Goal: Ask a question

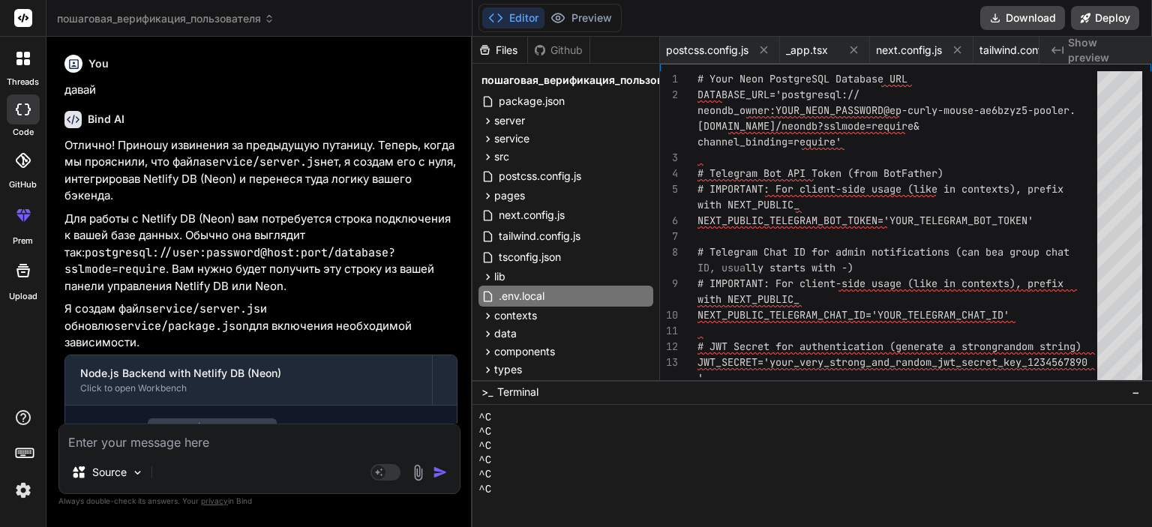
scroll to position [201, 0]
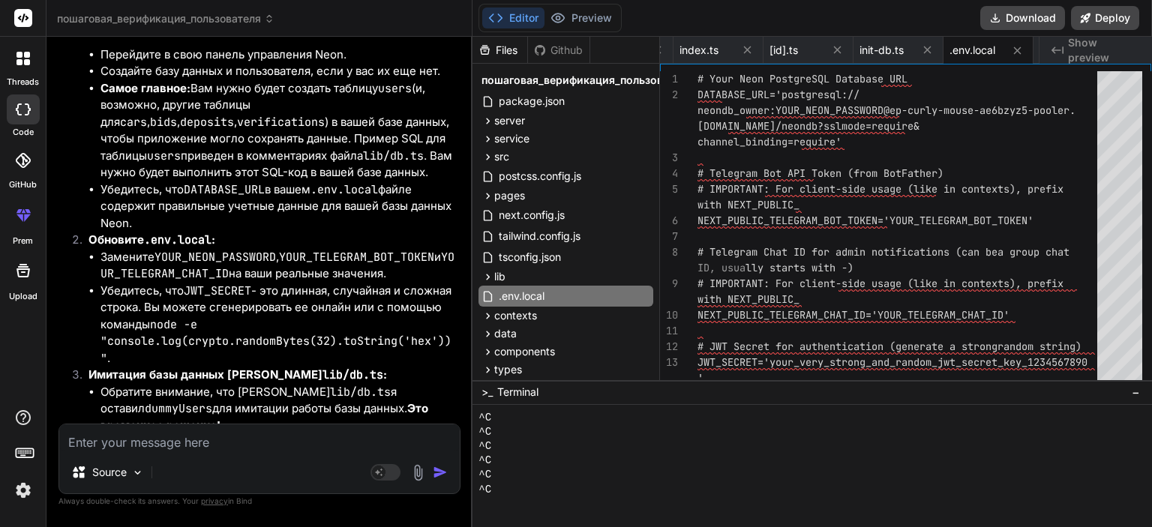
click at [321, 455] on div "Source Agent Mode. When this toggle is activated, AI automatically makes decisi…" at bounding box center [260, 459] width 402 height 71
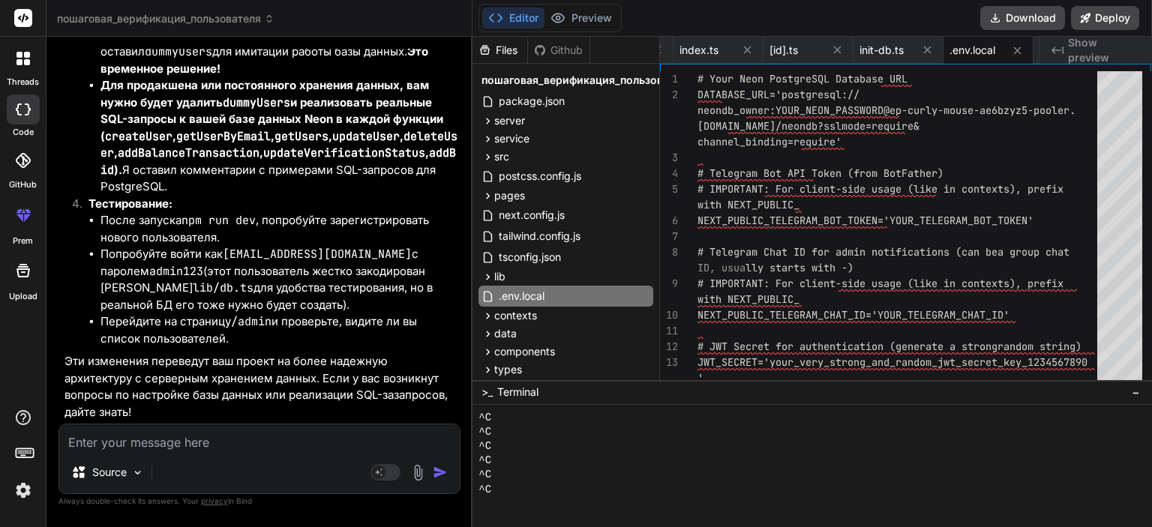
scroll to position [39668, 0]
click at [221, 449] on textarea at bounding box center [259, 438] width 401 height 27
type textarea "f"
type textarea "x"
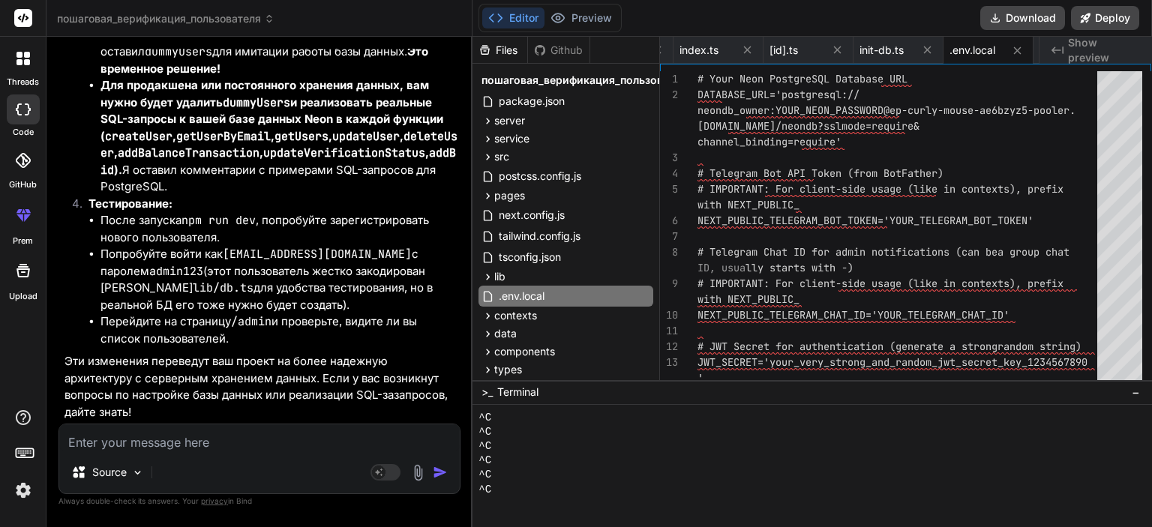
type textarea "к"
type textarea "x"
type textarea "ка"
type textarea "x"
type textarea "как"
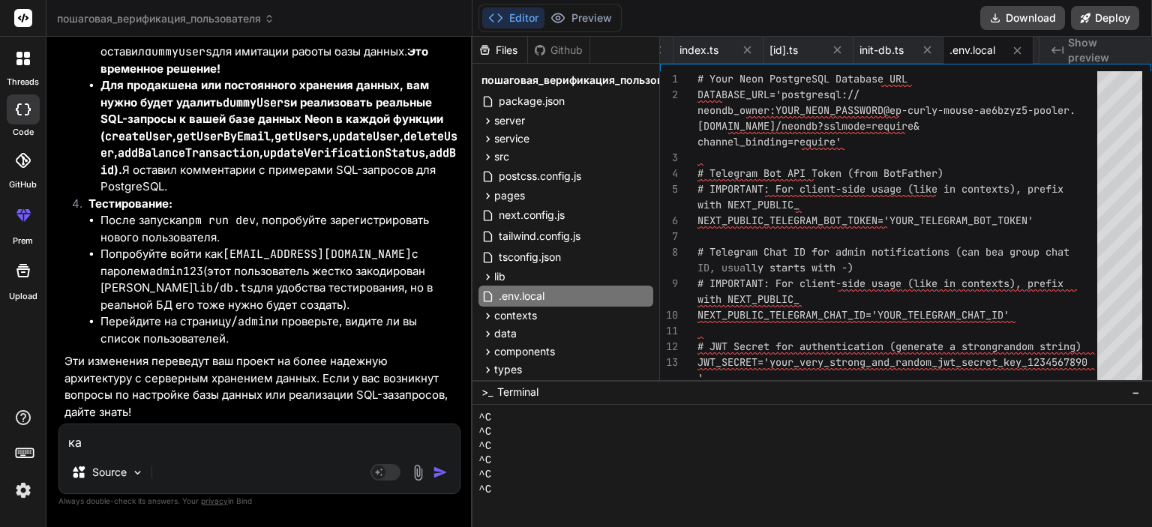
type textarea "x"
type textarea "каки"
type textarea "x"
type textarea "какие"
type textarea "x"
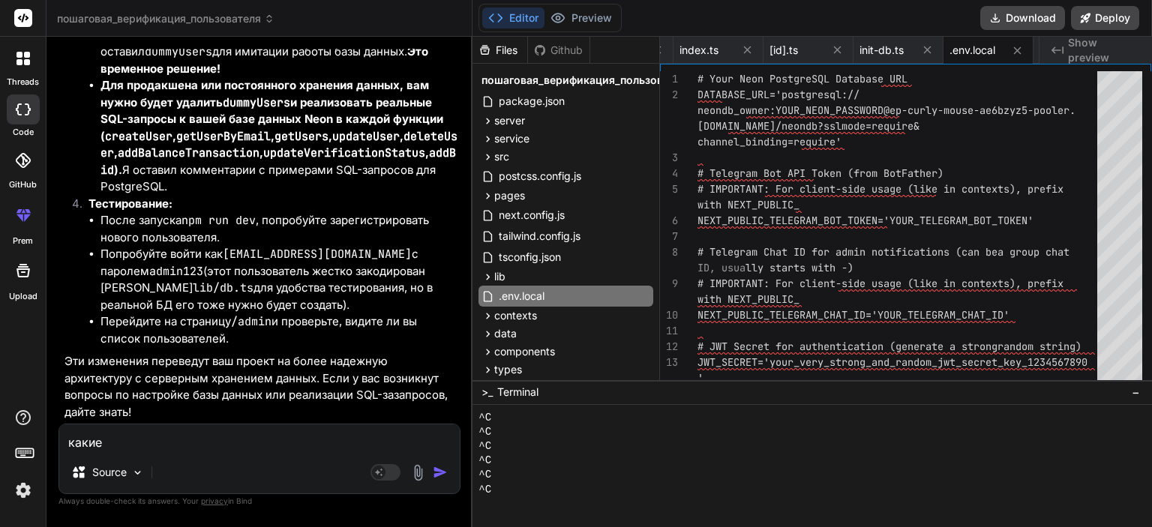
type textarea "какие"
type textarea "x"
type textarea "какие т"
type textarea "x"
type textarea "какие те"
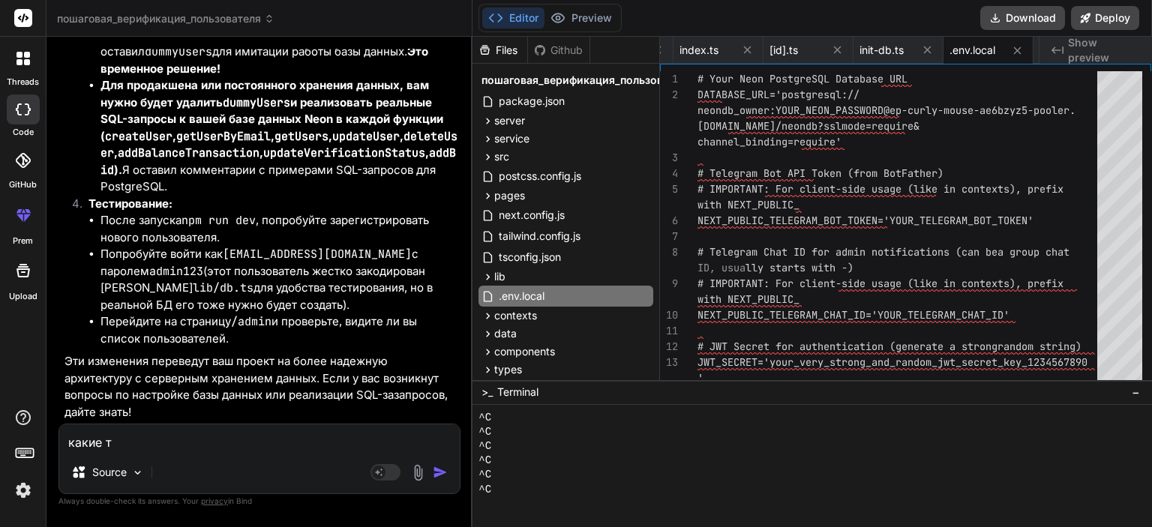
type textarea "x"
type textarea "какие теб"
type textarea "x"
type textarea "какие тебе"
type textarea "x"
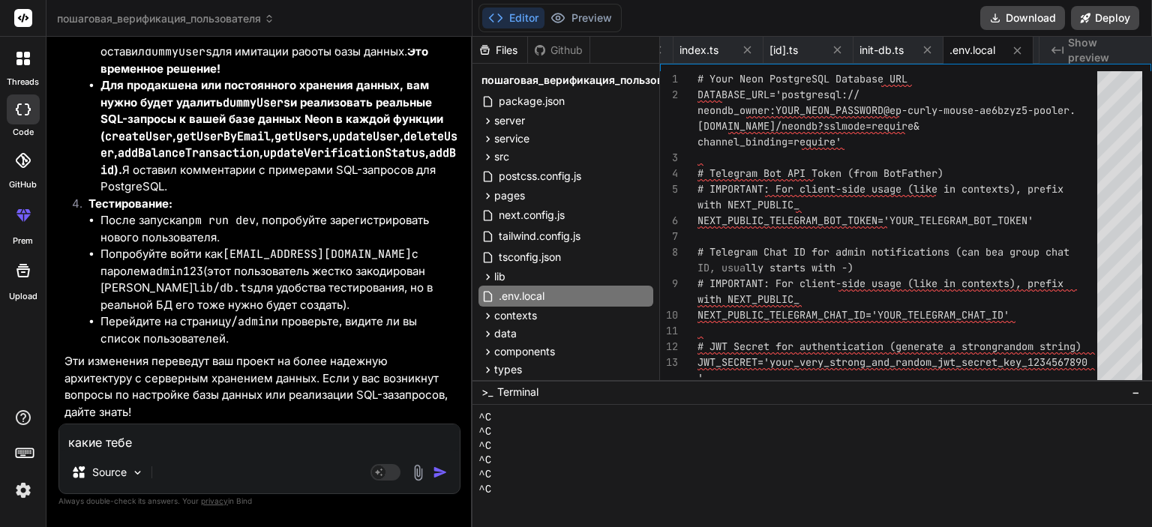
type textarea "какие тебе"
type textarea "x"
type textarea "какие тебе ф"
type textarea "x"
type textarea "какие тебе фа"
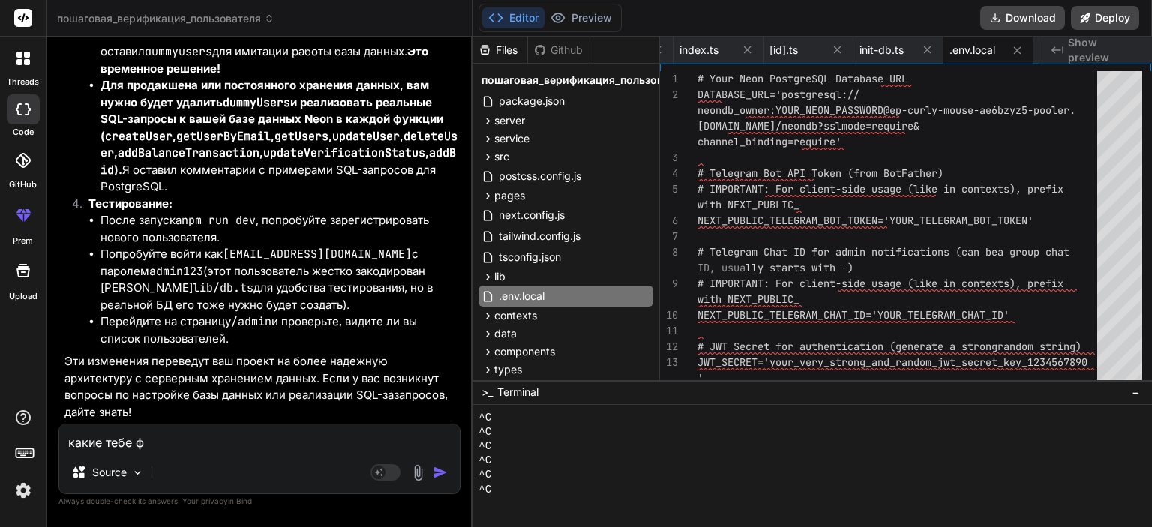
type textarea "x"
type textarea "какие тебе фай"
type textarea "x"
type textarea "какие тебе файл"
type textarea "x"
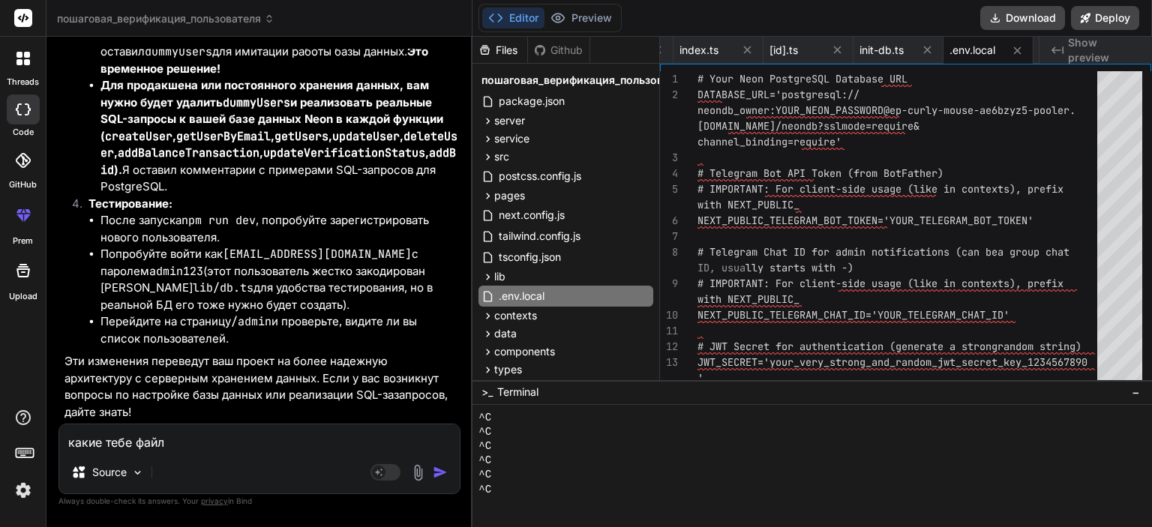
type textarea "какие тебе файлы"
type textarea "x"
type textarea "какие тебе файлы"
type textarea "x"
type textarea "какие тебе файлы д"
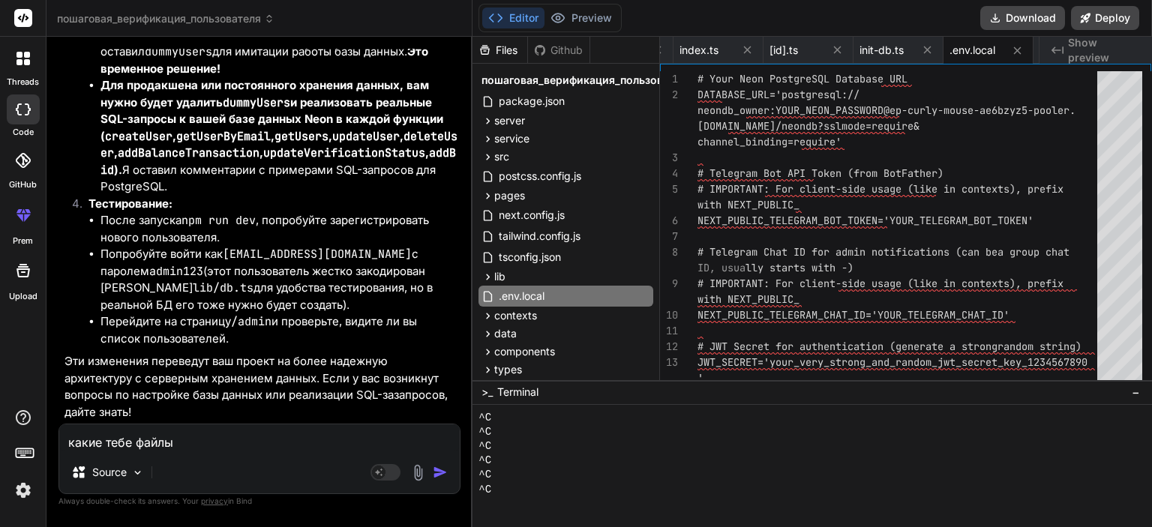
type textarea "x"
type textarea "какие тебе файлы да"
type textarea "x"
type textarea "какие тебе файлы дат"
type textarea "x"
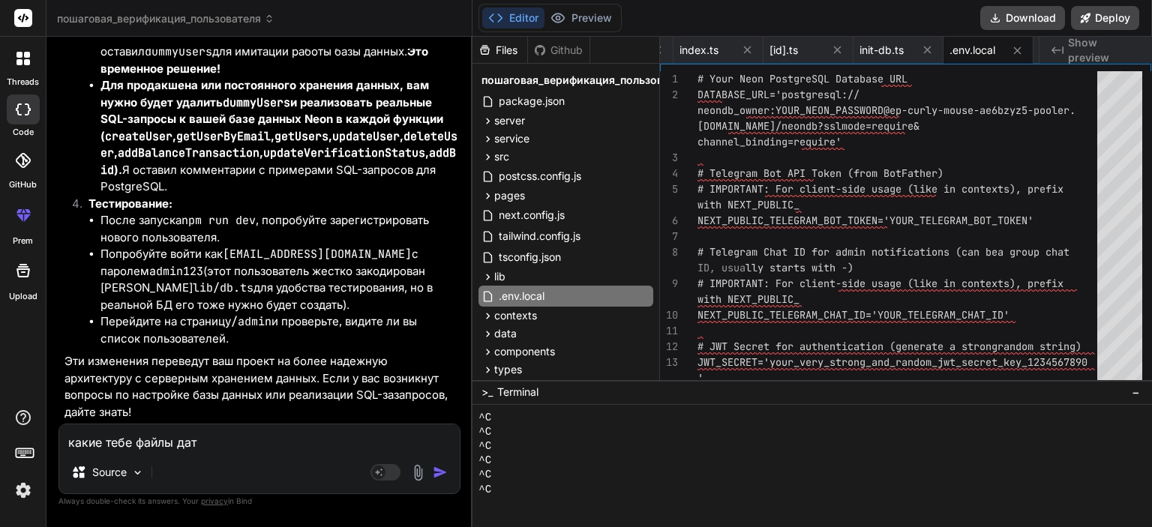
type textarea "какие тебе файлы дать"
type textarea "x"
type textarea "какие тебе файлы дать"
type textarea "x"
type textarea "какие тебе файлы дать ч"
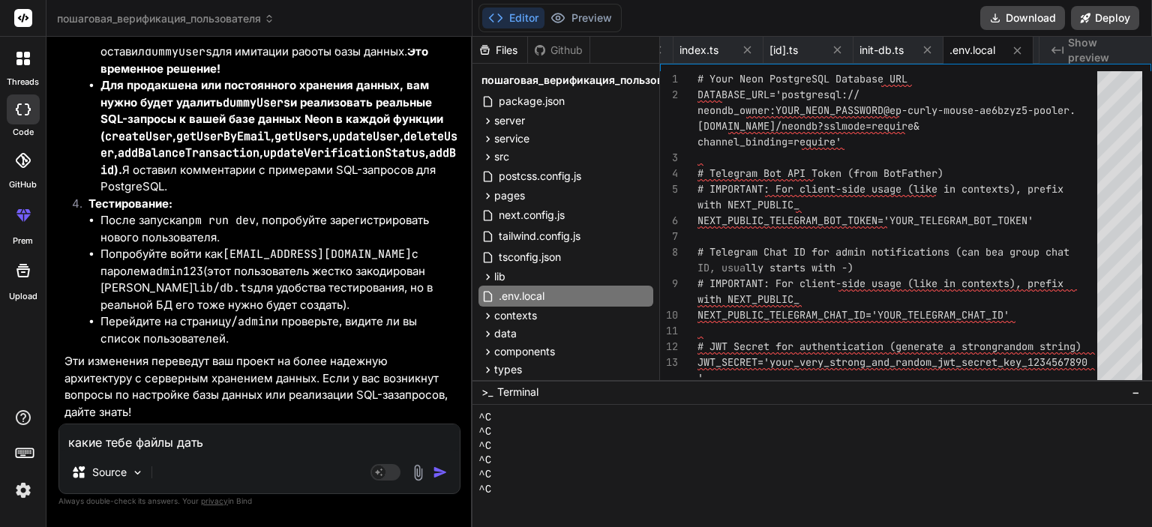
type textarea "x"
type textarea "какие тебе файлы дать чт"
type textarea "x"
type textarea "какие тебе файлы дать что"
type textarea "x"
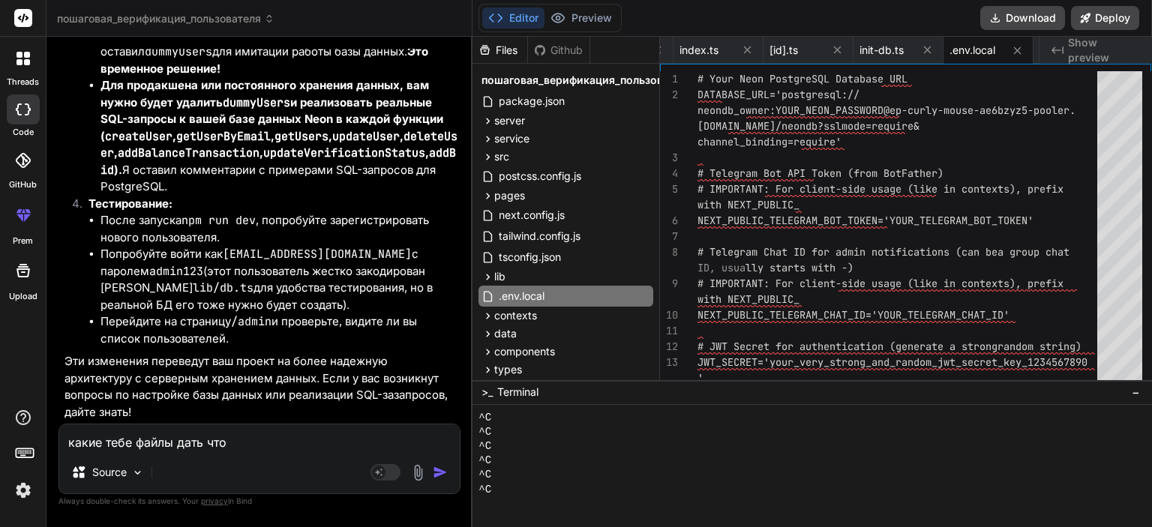
type textarea "какие тебе файлы дать что"
type textarea "x"
type textarea "какие тебе файлы дать что б"
type textarea "x"
type textarea "какие тебе файлы дать что бы"
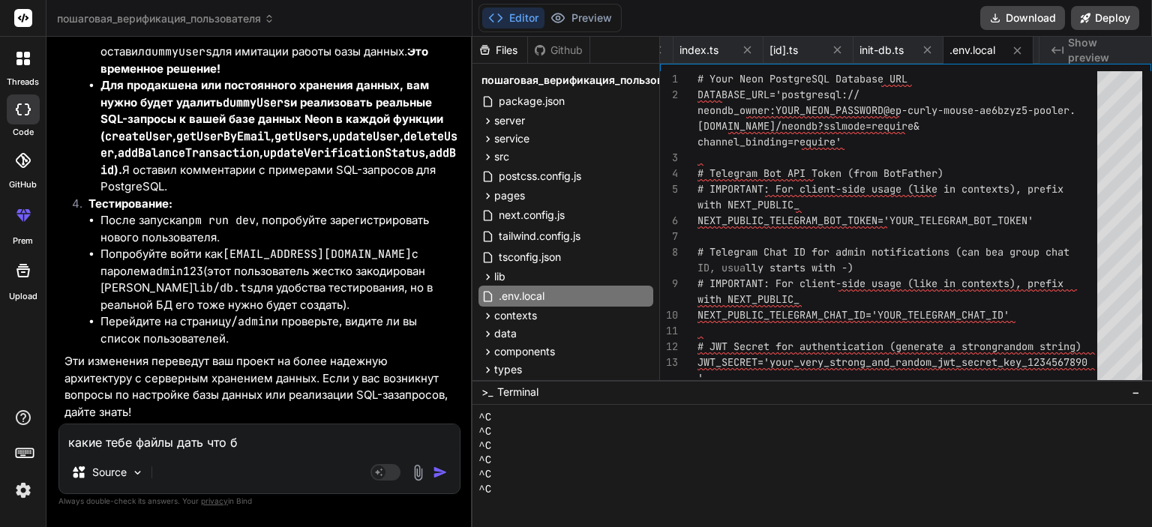
type textarea "x"
type textarea "какие тебе файлы дать что бы"
type textarea "x"
type textarea "какие тебе файлы дать что бы с"
type textarea "x"
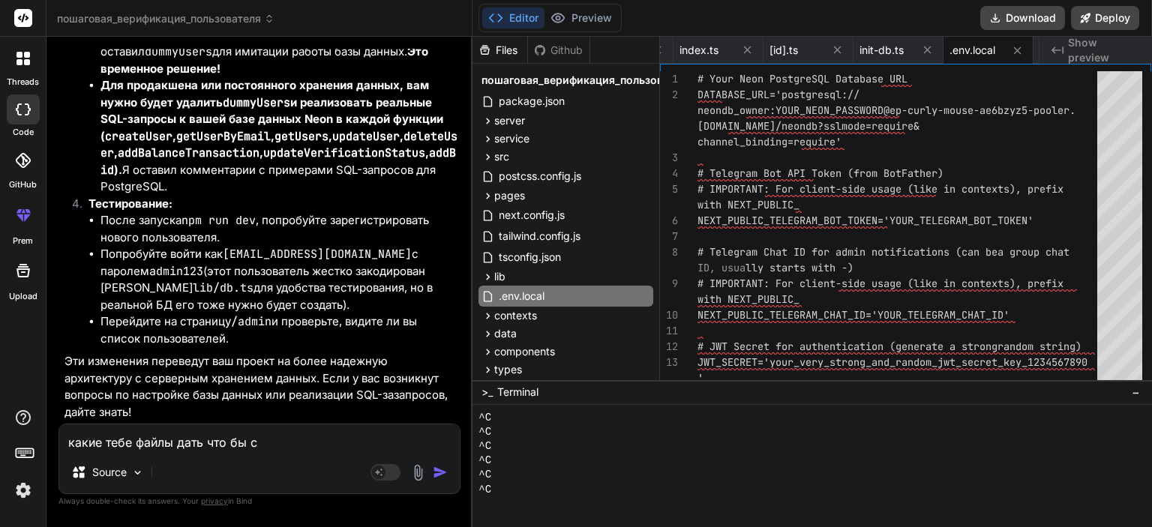
type textarea "какие тебе файлы дать что бы с"
type textarea "x"
type textarea "какие тебе файлы дать что бы с с"
type textarea "x"
type textarea "какие тебе файлы дать что бы с са"
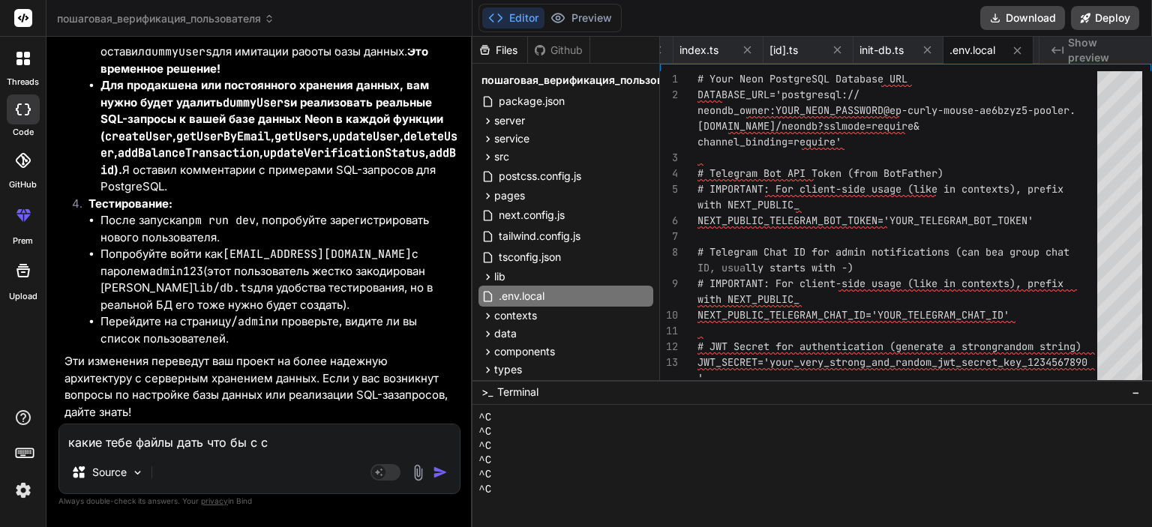
type textarea "x"
type textarea "какие тебе файлы дать что бы с сай"
type textarea "x"
type textarea "какие тебе файлы дать что бы с сайт"
type textarea "x"
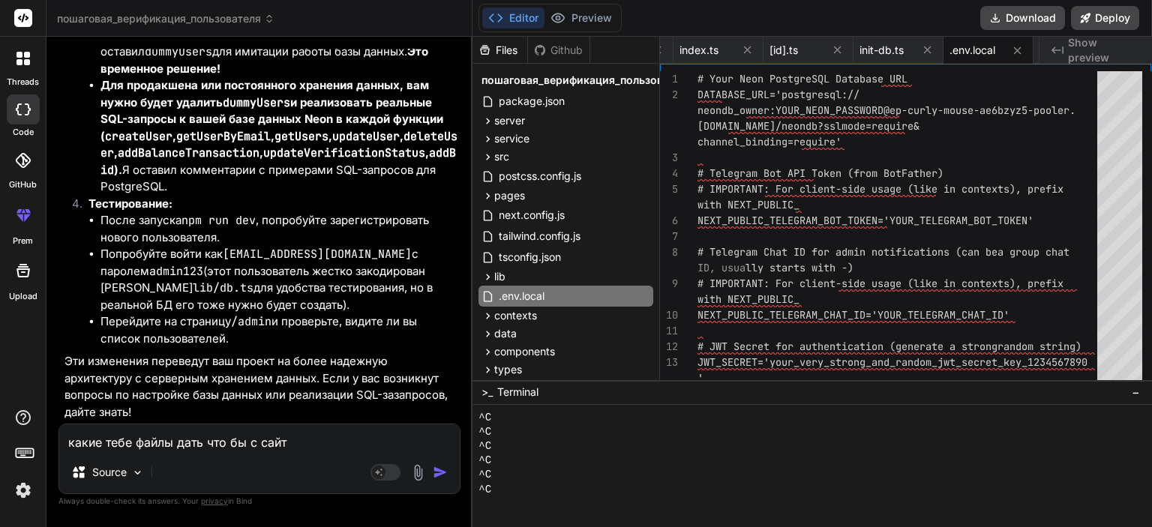
type textarea "какие тебе файлы дать что бы с сайта"
type textarea "x"
type textarea "какие тебе файлы дать что бы с сайта"
type textarea "x"
type textarea "какие тебе файлы дать что бы с сайта в"
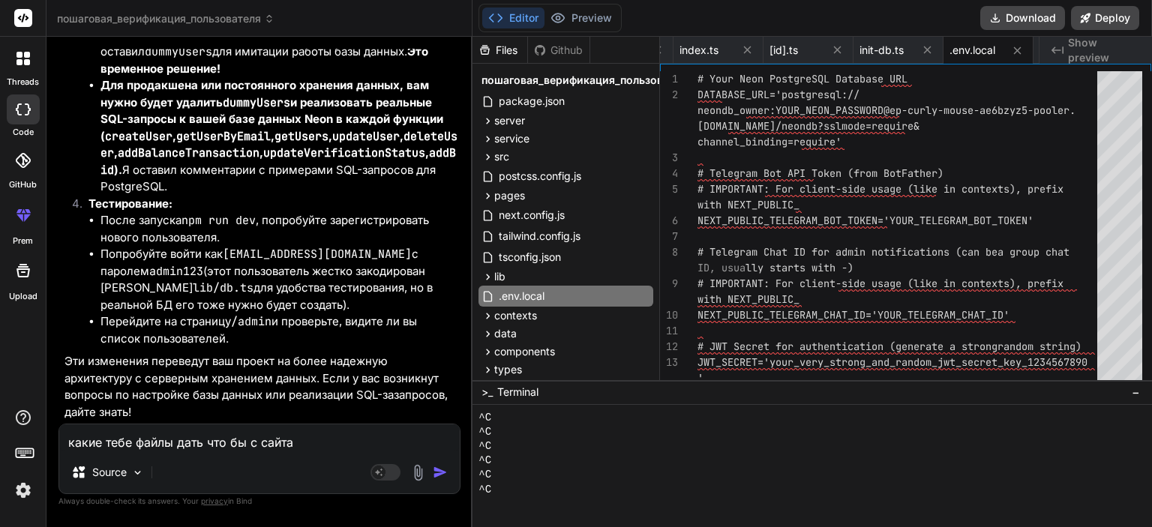
type textarea "x"
type textarea "какие тебе файлы дать что бы с сайта в"
type textarea "x"
type textarea "какие тебе файлы дать что бы с сайта в"
type textarea "x"
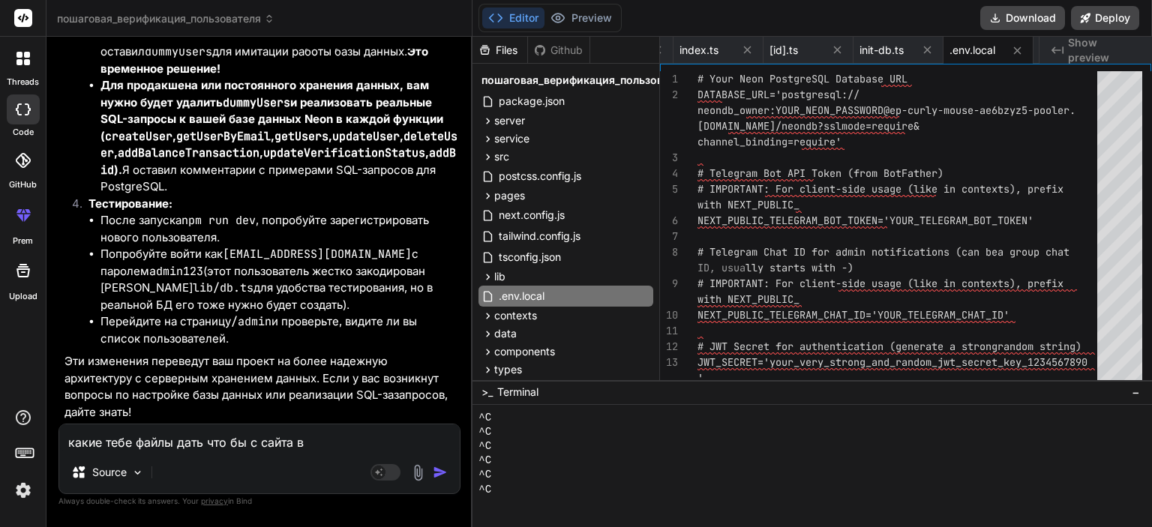
type textarea "какие тебе файлы дать что бы с сайта"
type textarea "x"
type textarea "какие тебе файлы дать что бы с сайта у"
type textarea "x"
type textarea "какие тебе файлы дать что бы с сайта ув"
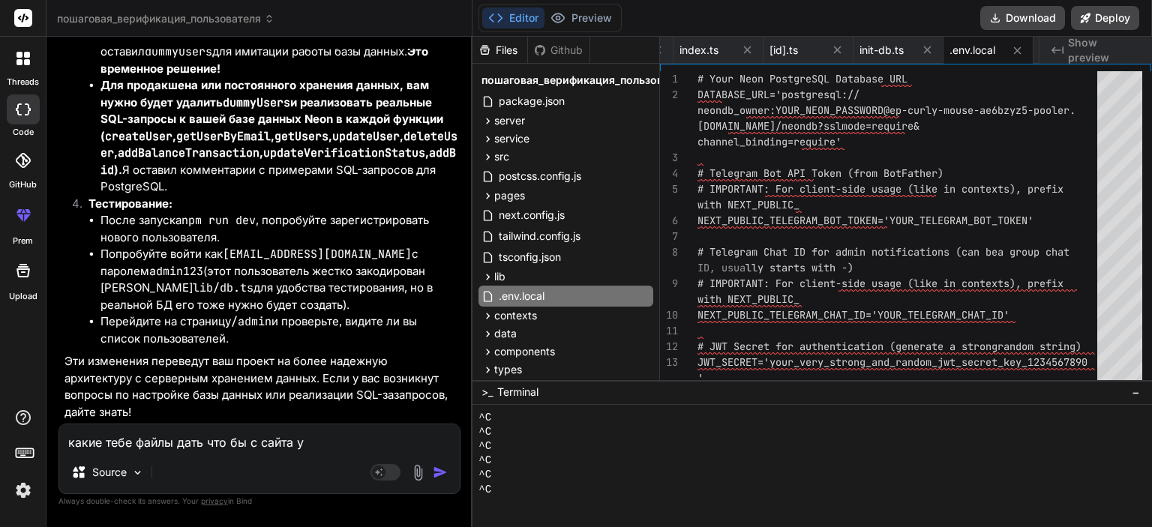
type textarea "x"
type textarea "какие тебе файлы дать что бы с сайта уве"
type textarea "x"
type textarea "какие тебе файлы дать что бы с сайта увед"
type textarea "x"
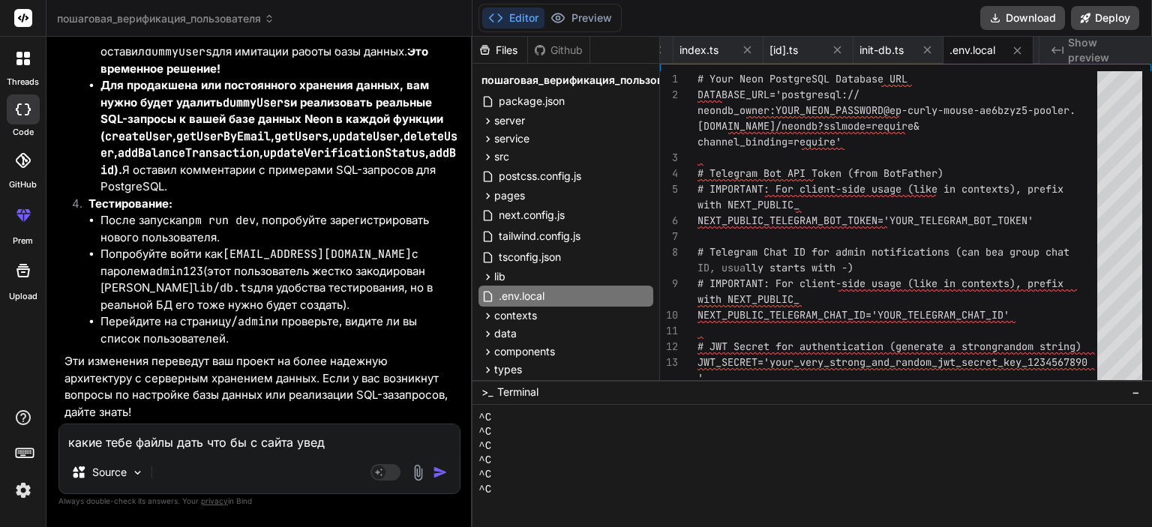
type textarea "какие тебе файлы дать что бы с сайта уведо"
type textarea "x"
type textarea "какие тебе файлы дать что бы с сайта уведом"
type textarea "x"
type textarea "какие тебе файлы дать что бы с сайта уведомл"
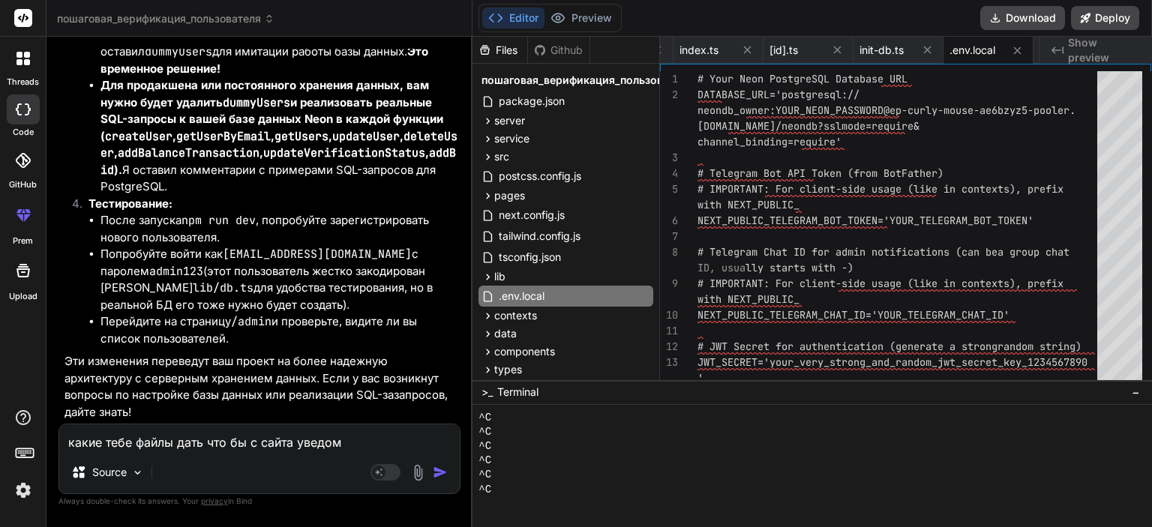
type textarea "x"
type textarea "какие тебе файлы дать что бы с сайта уведомле"
type textarea "x"
type textarea "какие тебе файлы дать что бы с сайта уведомлен"
type textarea "x"
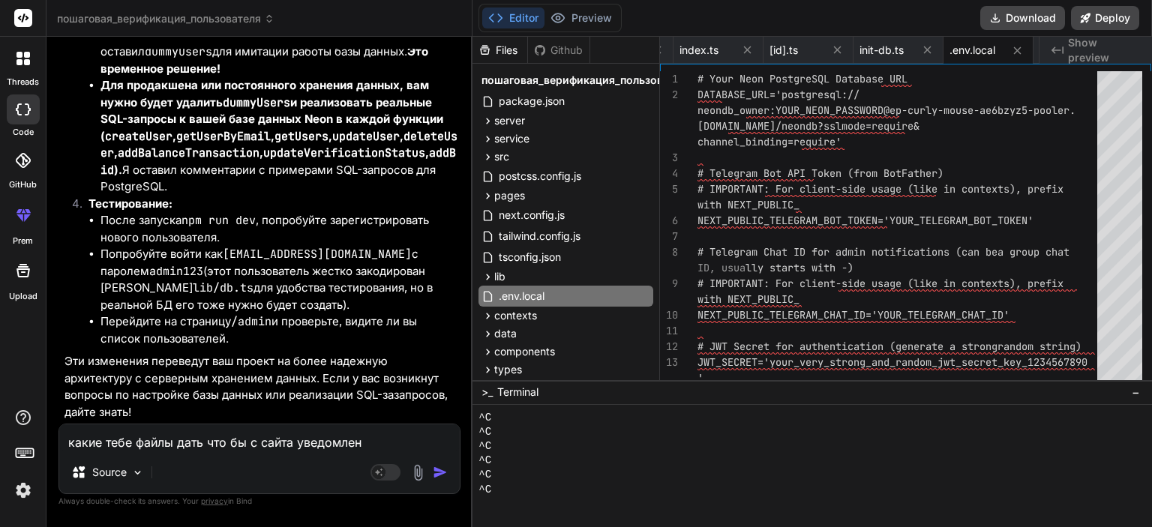
type textarea "какие тебе файлы дать что бы с сайта уведомлени"
type textarea "x"
type textarea "какие тебе файлы дать что бы с сайта уведомления"
type textarea "x"
type textarea "какие тебе файлы дать что бы с сайта уведомления"
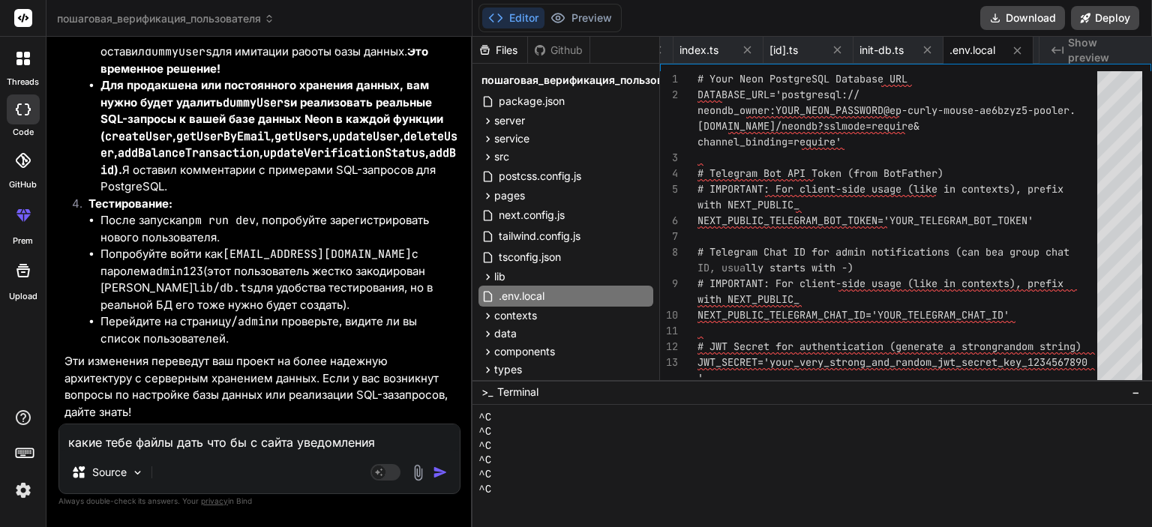
type textarea "x"
type textarea "какие тебе файлы дать что бы с сайта уведомления в"
type textarea "x"
type textarea "какие тебе файлы дать что бы с сайта уведомления в"
type textarea "x"
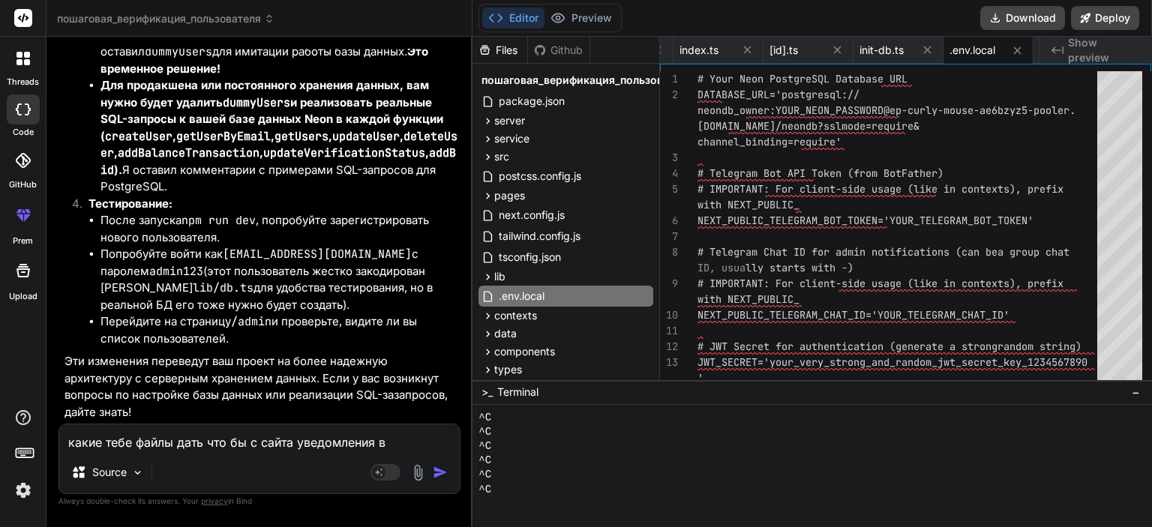
type textarea "какие тебе файлы дать что бы с сайта уведомления в т"
type textarea "x"
type textarea "какие тебе файлы дать что бы с сайта уведомления в тг"
type textarea "x"
type textarea "какие тебе файлы дать что бы с сайта уведомления в тг"
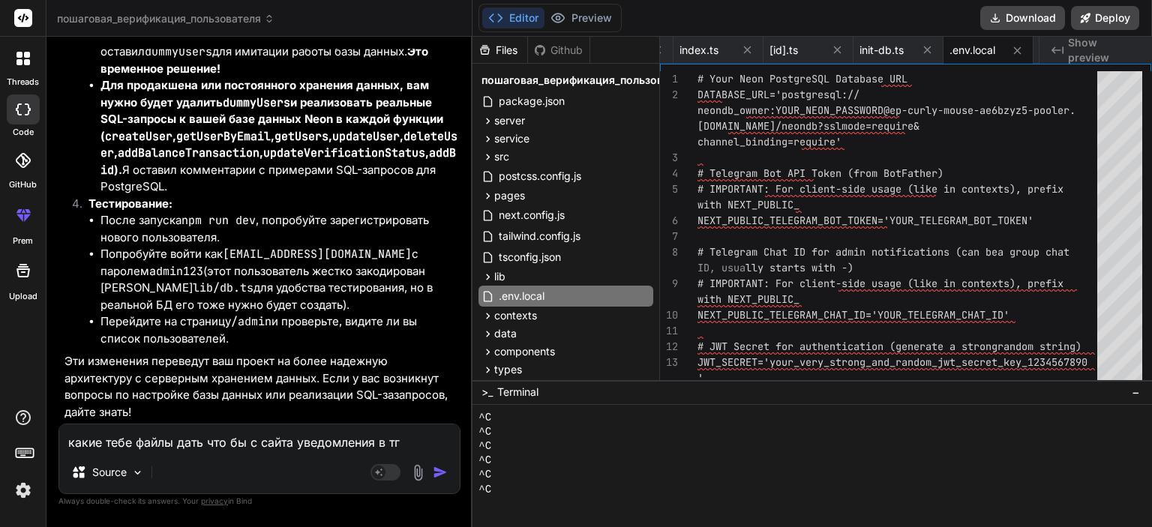
type textarea "x"
type textarea "какие тебе файлы дать что бы с сайта уведомления в тг п"
type textarea "x"
type textarea "какие тебе файлы дать что бы с сайта уведомления в тг пр"
type textarea "x"
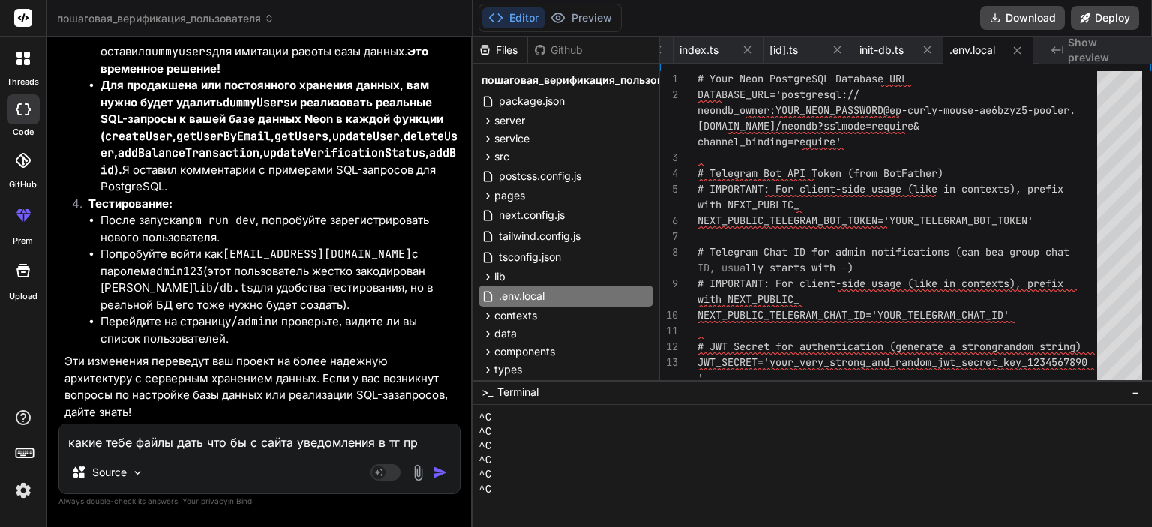
type textarea "какие тебе файлы дать что бы с сайта уведомления в тг при"
type textarea "x"
type textarea "какие тебе файлы дать что бы с сайта уведомления в тг прих"
type textarea "x"
type textarea "какие тебе файлы дать что бы с сайта уведомления в тг прихо"
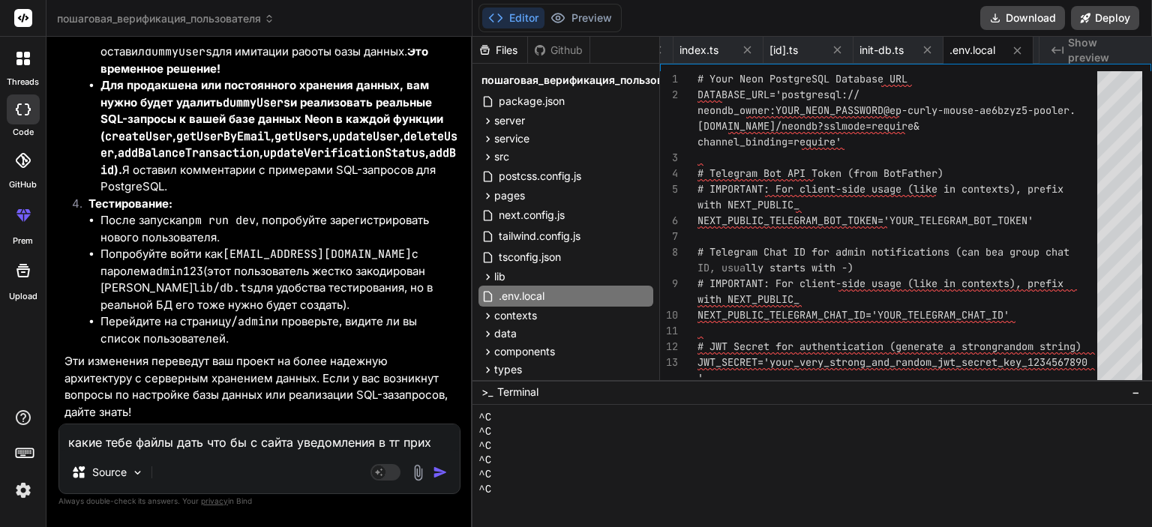
type textarea "x"
type textarea "какие тебе файлы дать что бы с сайта уведомления в тг приход"
type textarea "x"
type textarea "какие тебе файлы дать что бы с сайта уведомления в тг приходи"
type textarea "x"
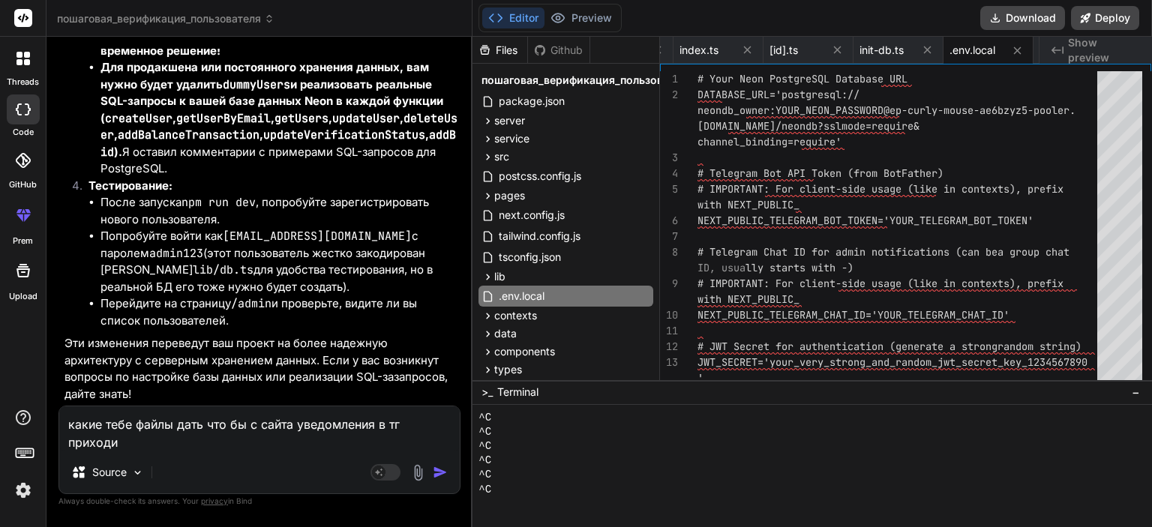
type textarea "какие тебе файлы дать что бы с сайта уведомления в тг приходил"
type textarea "x"
type textarea "какие тебе файлы дать что бы с сайта уведомления в тг приходили"
type textarea "x"
type textarea "какие тебе файлы дать что бы с сайта уведомления в тг приходили"
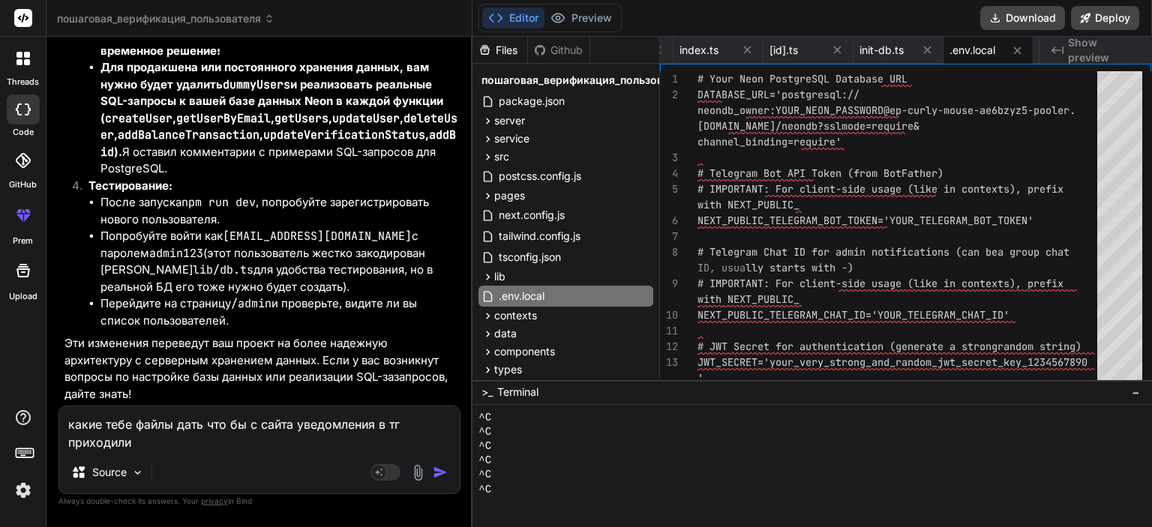
type textarea "x"
type textarea "какие тебе файлы дать что бы с сайта уведомления в тг приходили с"
type textarea "x"
type textarea "какие тебе файлы дать что бы с сайта уведомления в тг приходили с"
type textarea "x"
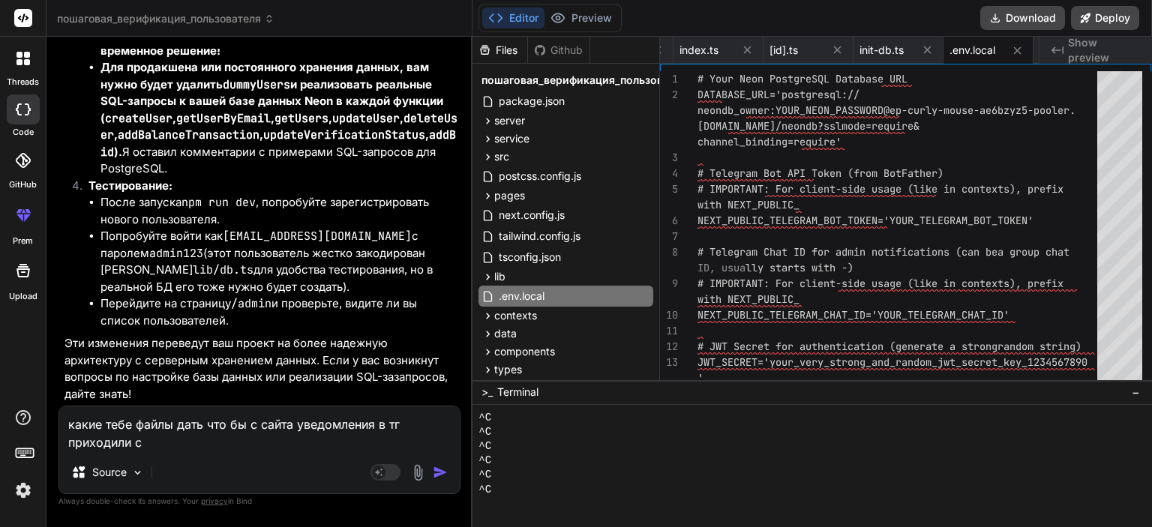
type textarea "какие тебе файлы дать что бы с сайта уведомления в тг приходили с л"
type textarea "x"
type textarea "какие тебе файлы дать что бы с сайта уведомления в тг приходили с лк"
type textarea "x"
type textarea "какие тебе файлы дать что бы с сайта уведомления в тг приходили с лк"
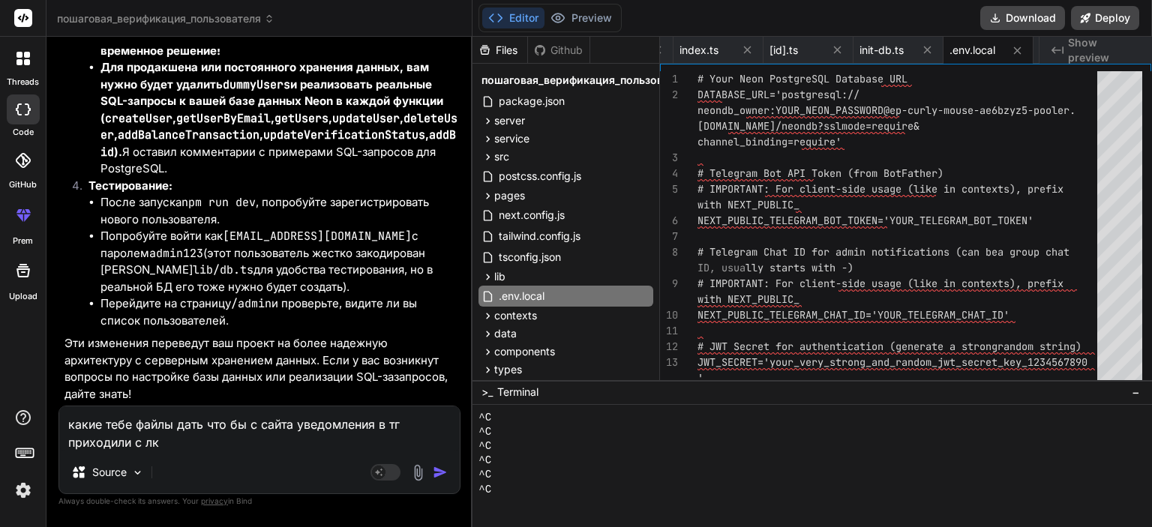
type textarea "x"
type textarea "какие тебе файлы дать что бы с сайта уведомления в тг приходили с лк к"
type textarea "x"
type textarea "какие тебе файлы дать что бы с сайта уведомления в тг приходили с лк ка"
type textarea "x"
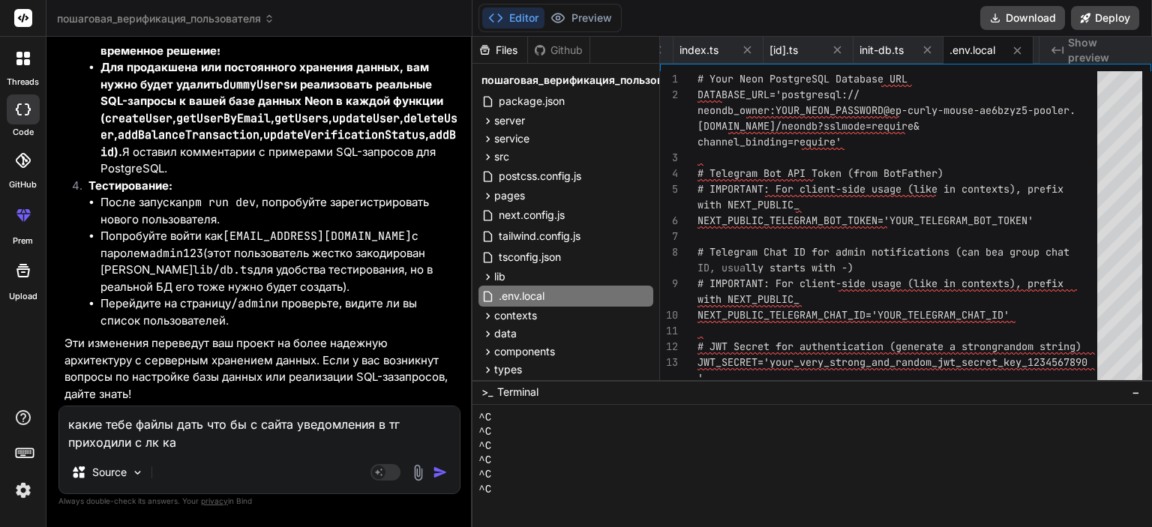
type textarea "какие тебе файлы дать что бы с сайта уведомления в тг приходили с лк каб"
type textarea "x"
type textarea "какие тебе файлы дать что бы с сайта уведомления в тг приходили с лк каби"
type textarea "x"
type textarea "какие тебе файлы дать что бы с сайта уведомления в тг приходили с лк кабин"
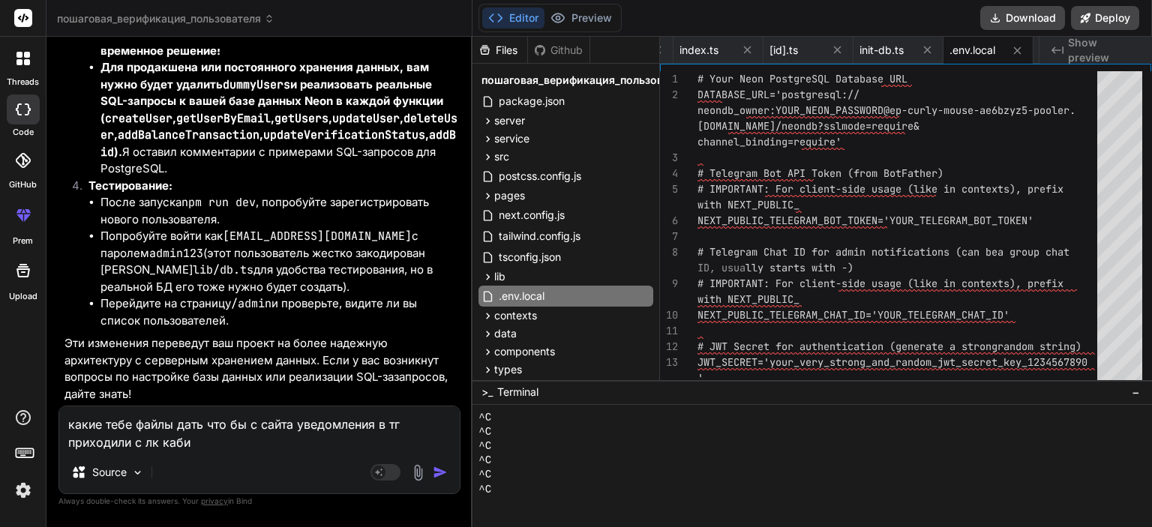
type textarea "x"
type textarea "какие тебе файлы дать что бы с сайта уведомления в тг приходили с лк кабине"
type textarea "x"
type textarea "какие тебе файлы дать что бы с сайта уведомления в тг приходили с лк кабинет"
type textarea "x"
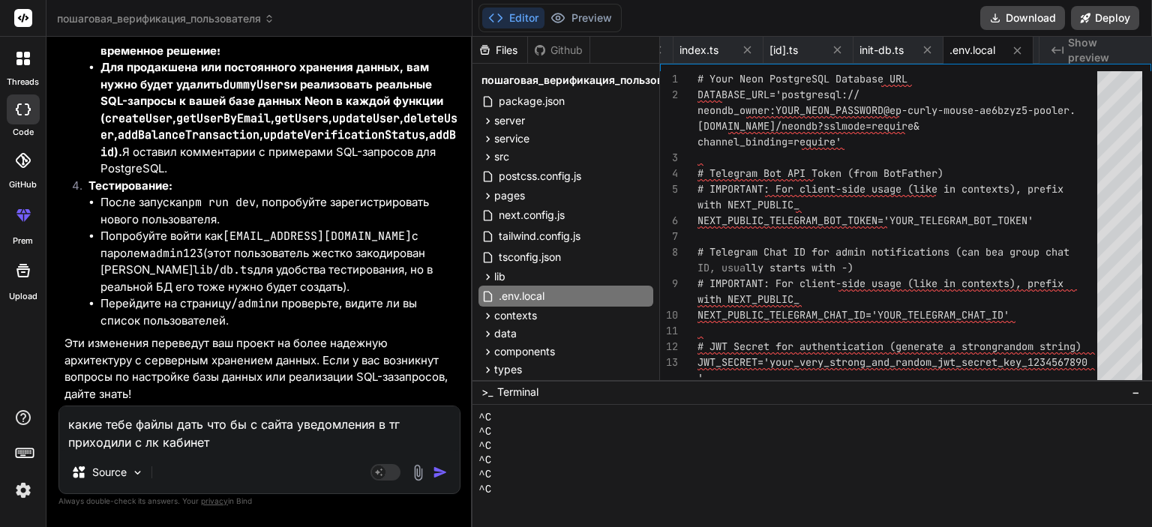
type textarea "какие тебе файлы дать что бы с сайта уведомления в тг приходили с лк кабинета"
type textarea "x"
type textarea "какие тебе файлы дать что бы с сайта уведомления в тг приходили с лк кабинета"
type textarea "x"
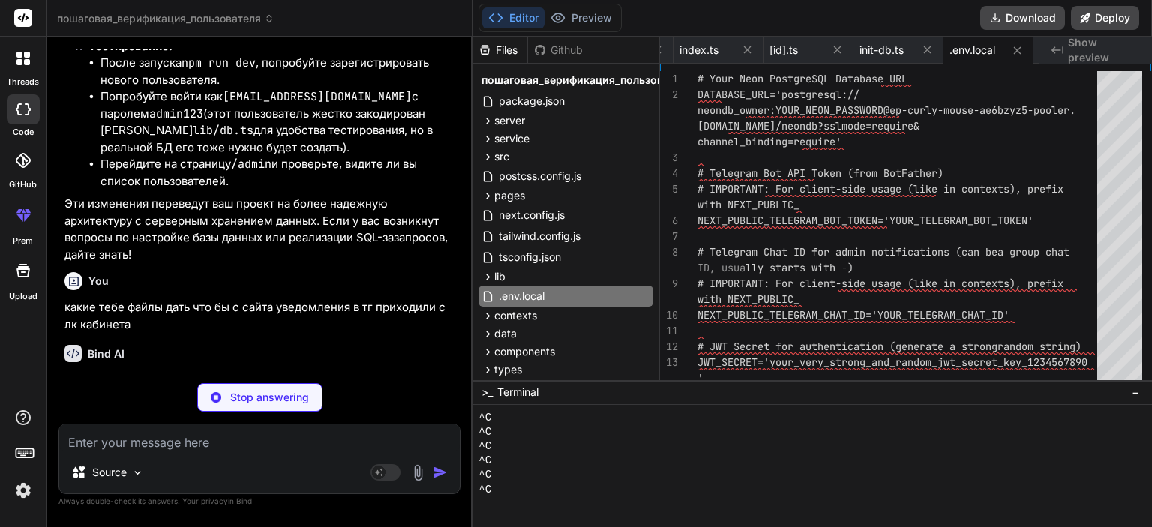
scroll to position [40077, 0]
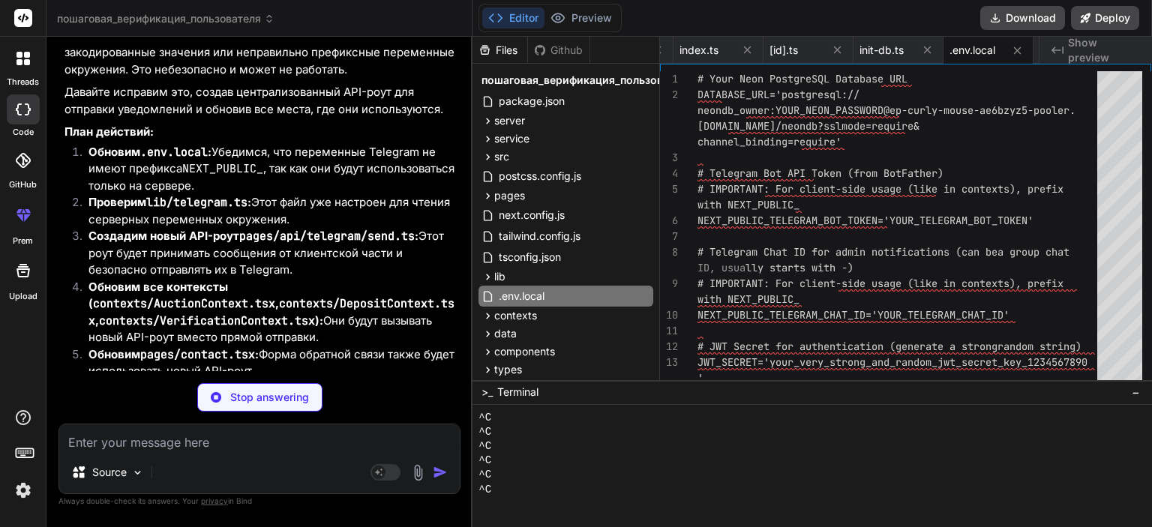
type textarea "x"
type textarea "# JWT Secret for authentication (generate a strong random string) JWT_SECRET='y…"
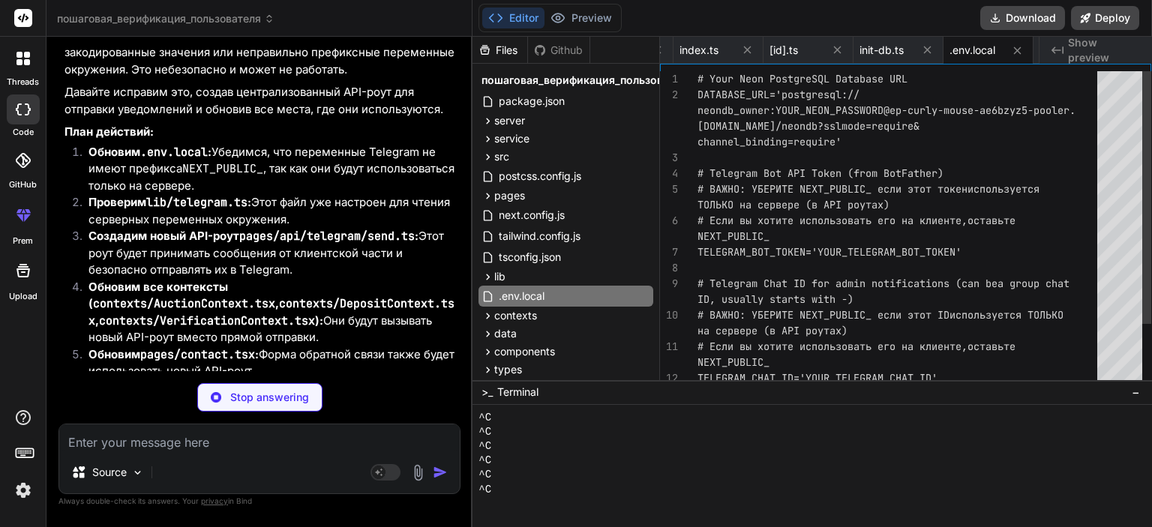
type textarea "x"
type textarea "successfully' }); } catch (error) { console.error('Error sending Telegram notif…"
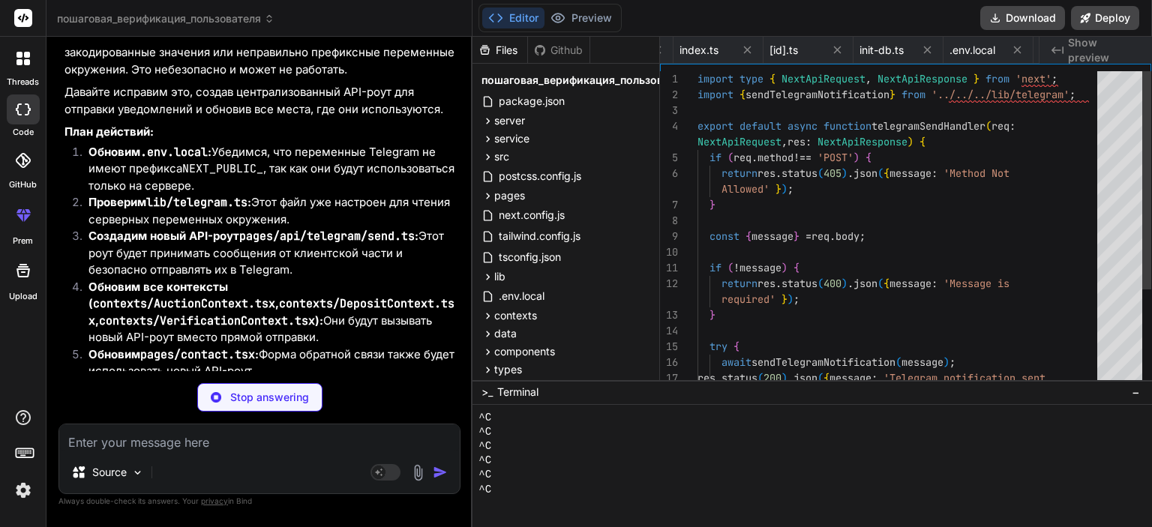
scroll to position [0, 3175]
type textarea "x"
type textarea "return context; };"
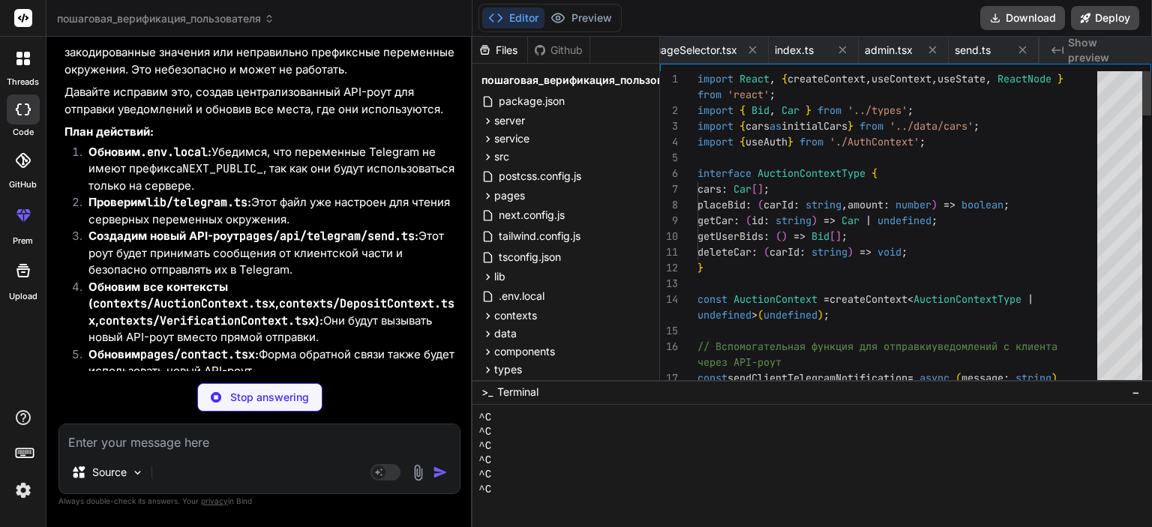
scroll to position [0, 2275]
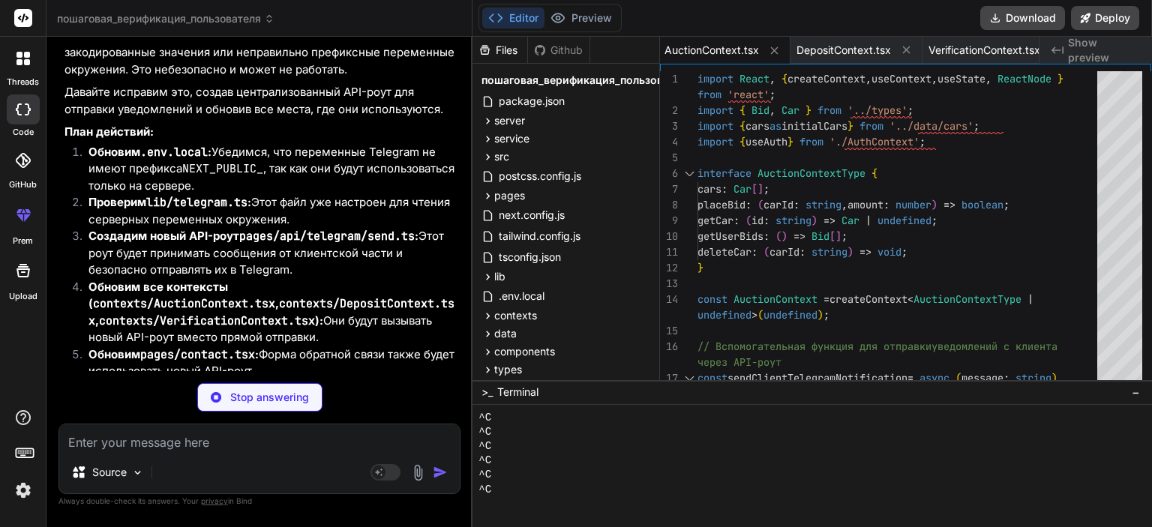
type textarea "x"
type textarea "} return context; };"
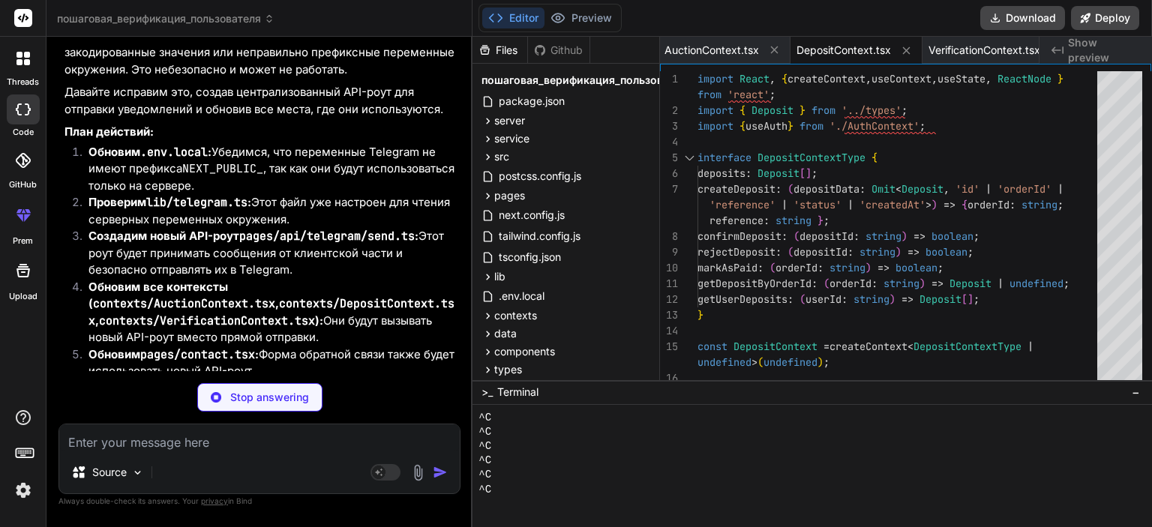
type textarea "x"
type textarea "throw new Error('useVerification must be used within a VerificationProvider'); …"
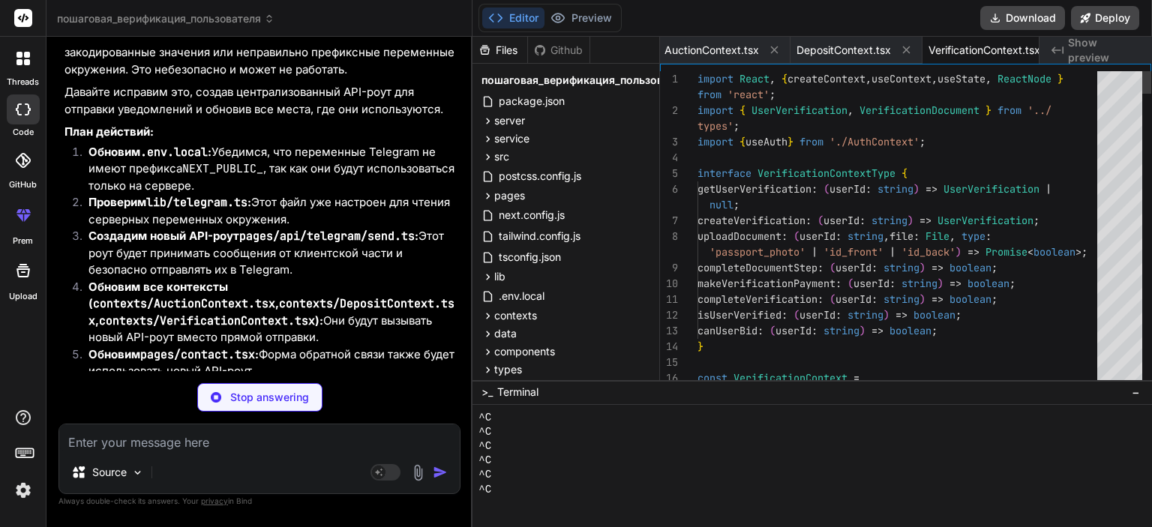
scroll to position [0, 2310]
type textarea "x"
type textarea "Вернуться на главную </Link> </div> ); }; export default ContactPage;"
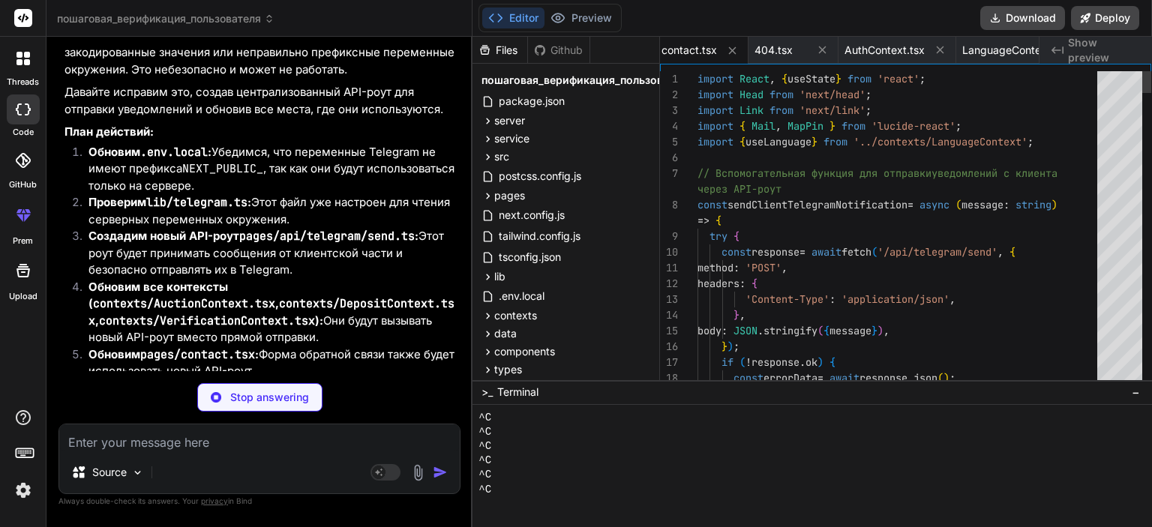
scroll to position [216, 0]
type textarea "x"
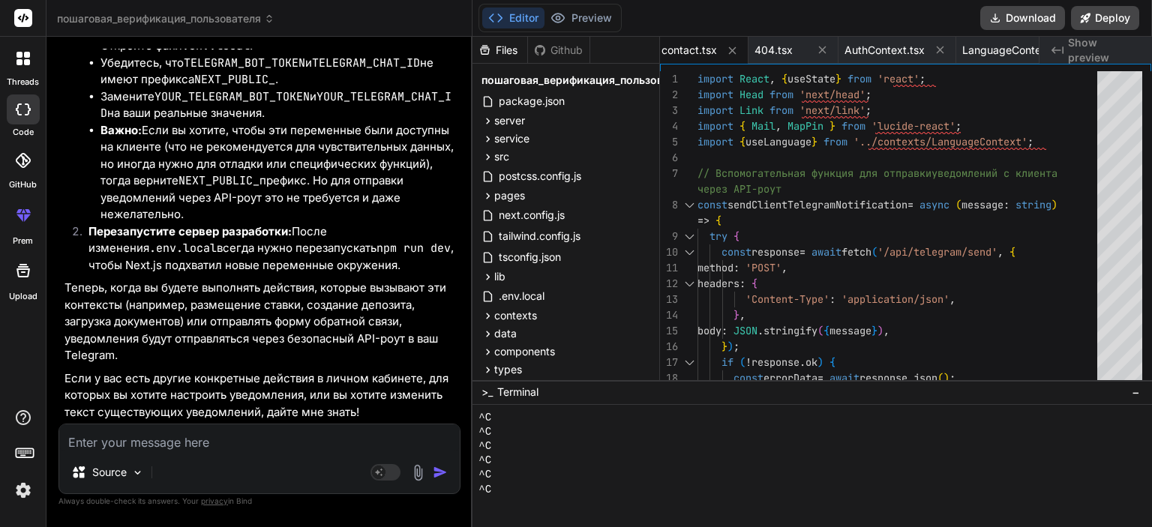
scroll to position [41172, 0]
type textarea "н"
type textarea "x"
type textarea "не"
type textarea "x"
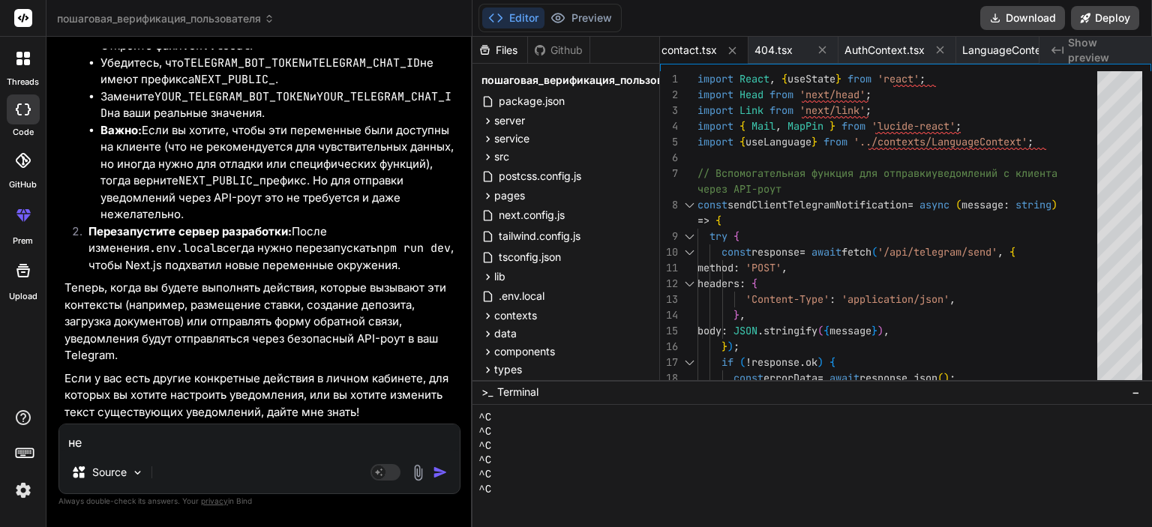
type textarea "не"
type textarea "x"
type textarea "не э"
type textarea "x"
type textarea "не эт"
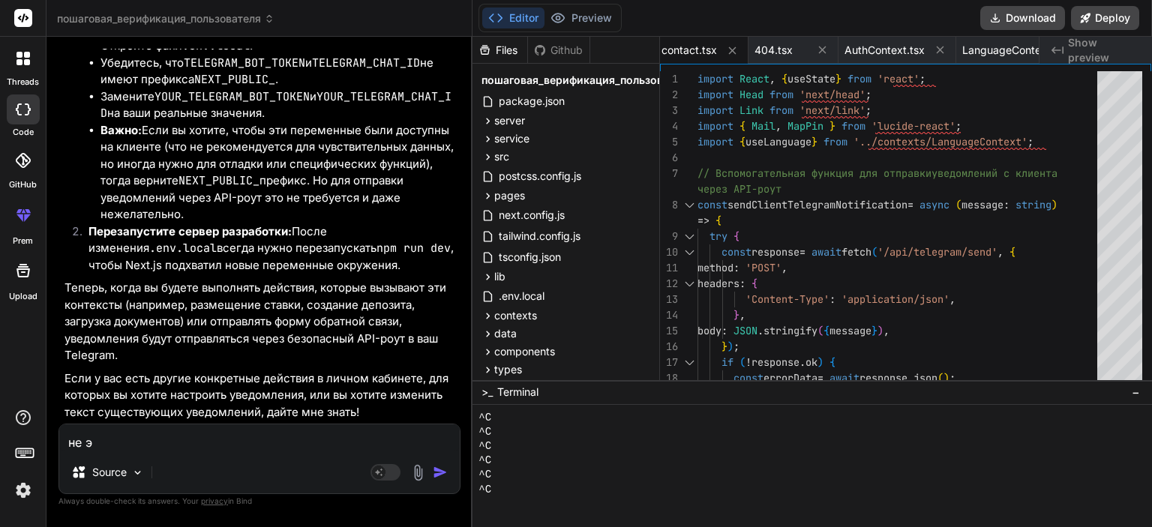
type textarea "x"
type textarea "не это"
type textarea "x"
type textarea "не это"
type textarea "x"
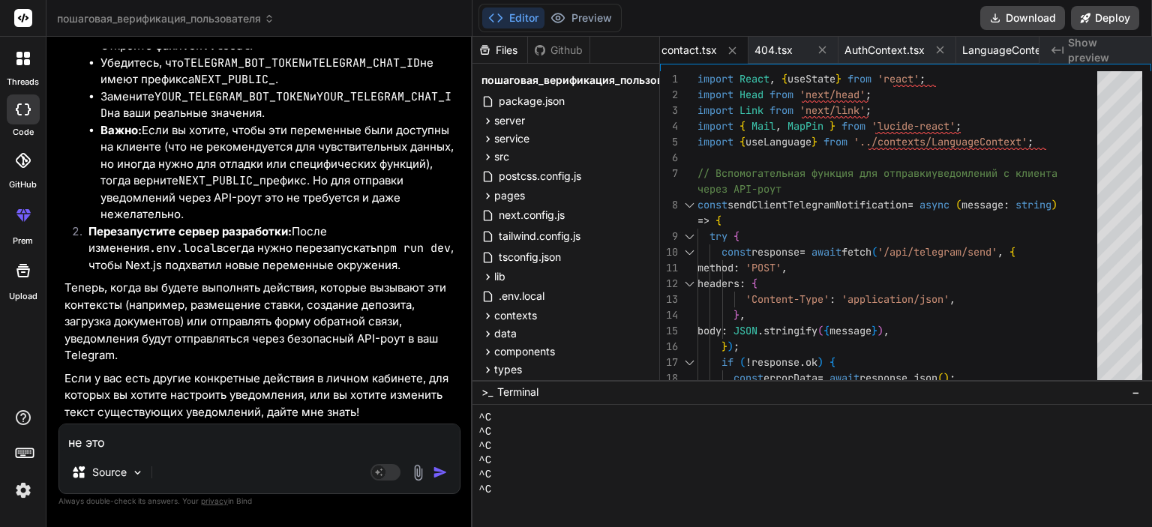
type textarea "не это н"
type textarea "x"
type textarea "не это на"
type textarea "x"
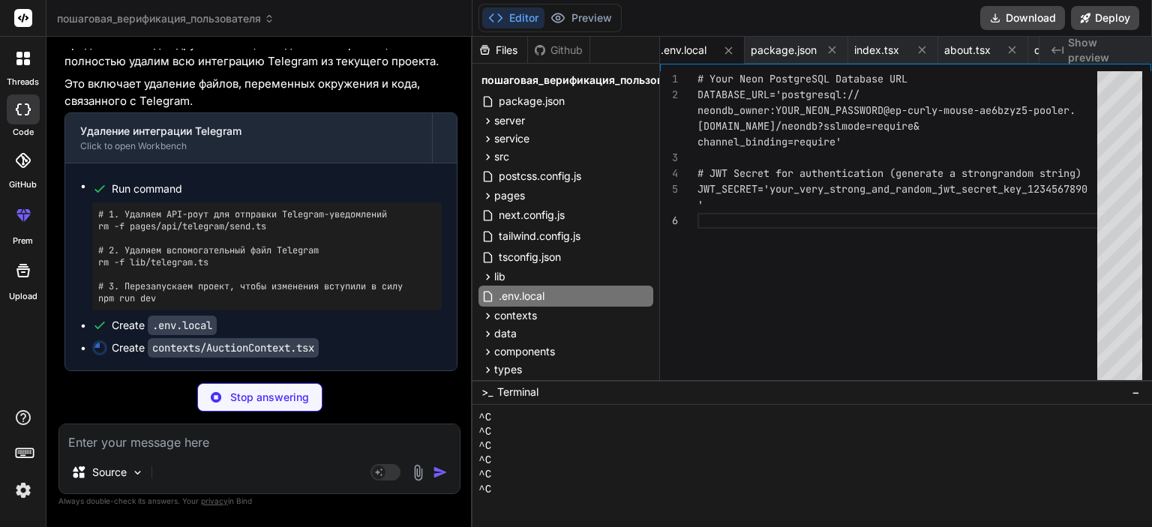
scroll to position [0, 2028]
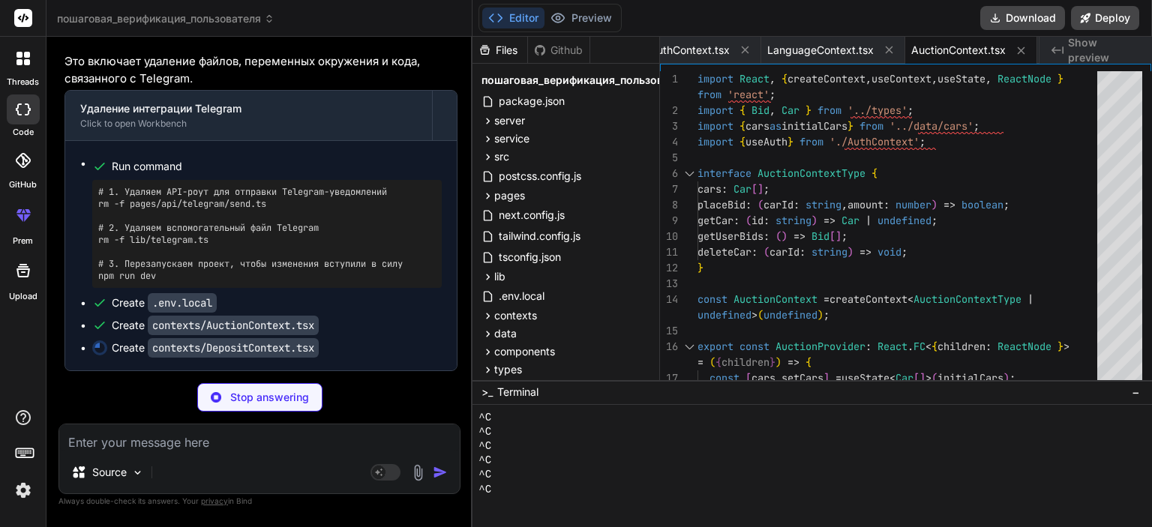
click at [230, 404] on p "Stop answering" at bounding box center [269, 397] width 79 height 15
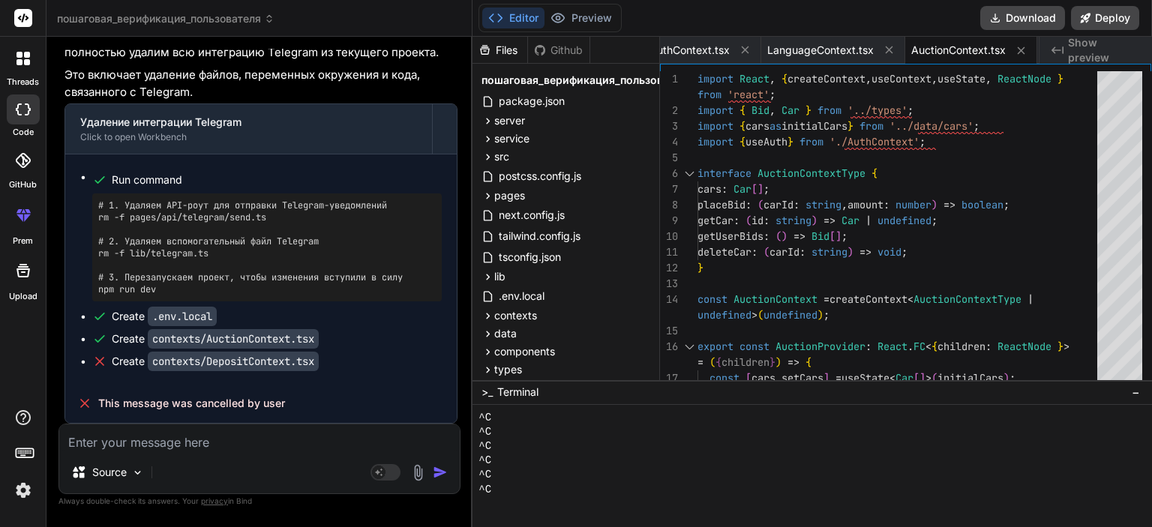
scroll to position [41674, 0]
click at [230, 438] on textarea at bounding box center [259, 438] width 401 height 27
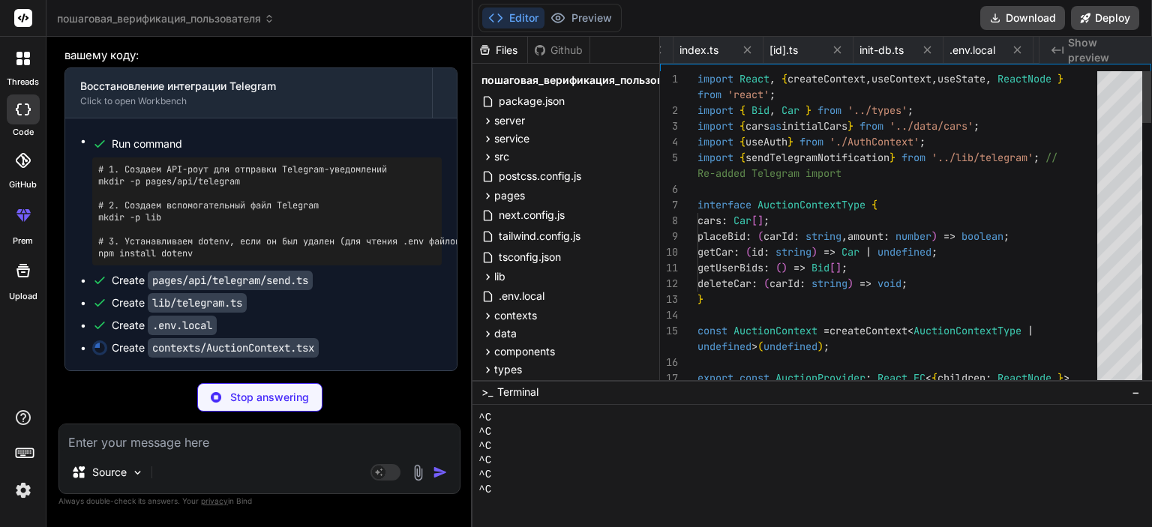
scroll to position [0, 2028]
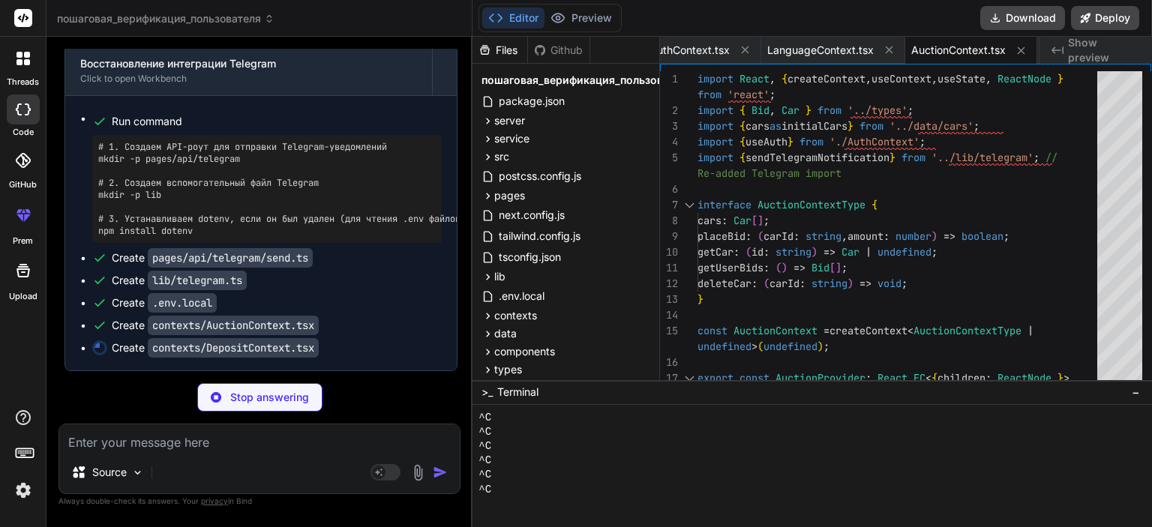
click at [233, 400] on p "Stop answering" at bounding box center [269, 397] width 79 height 15
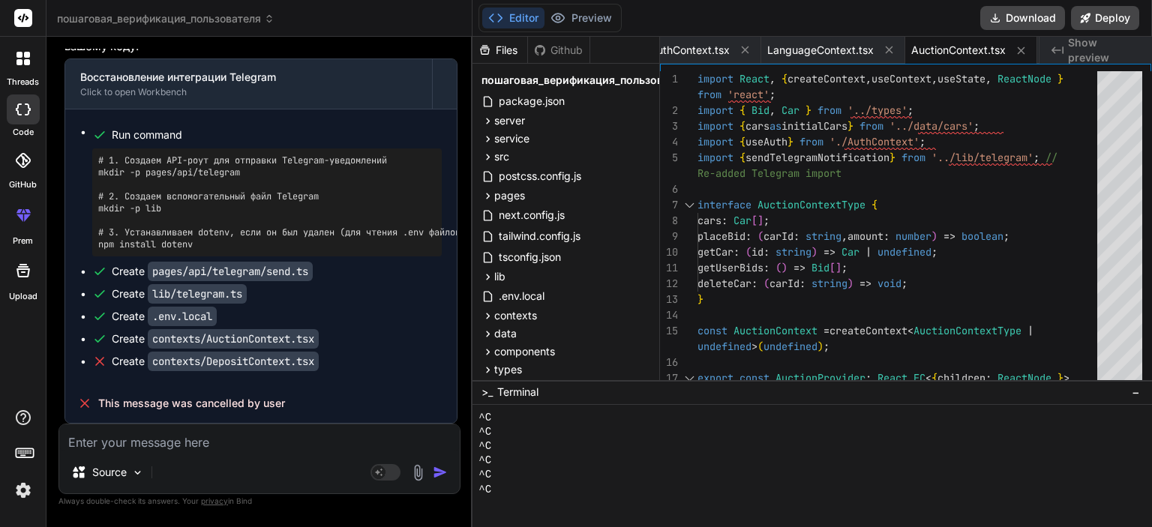
click at [221, 437] on textarea at bounding box center [259, 438] width 401 height 27
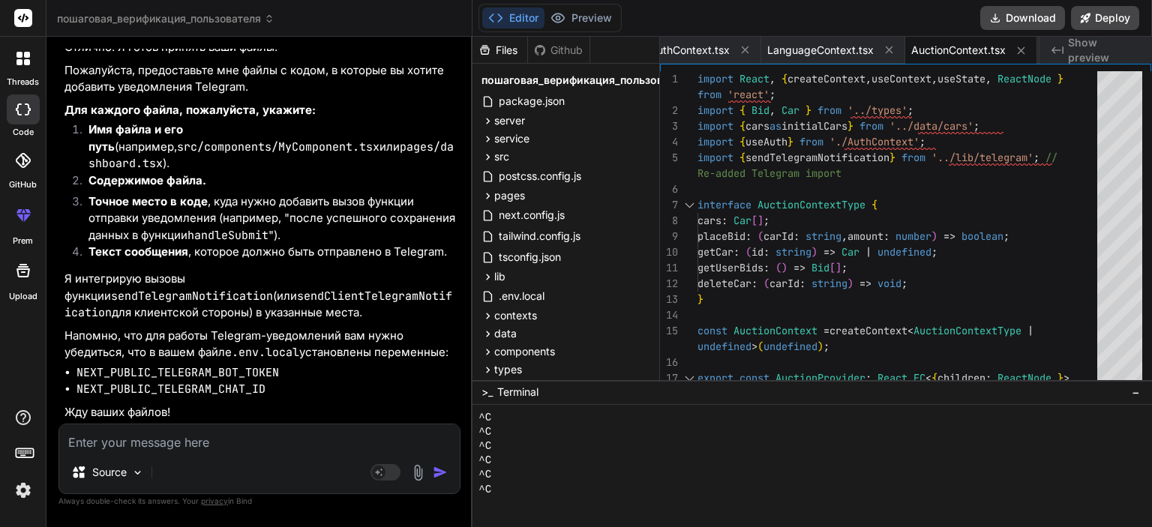
scroll to position [42932, 0]
